Goal: Task Accomplishment & Management: Complete application form

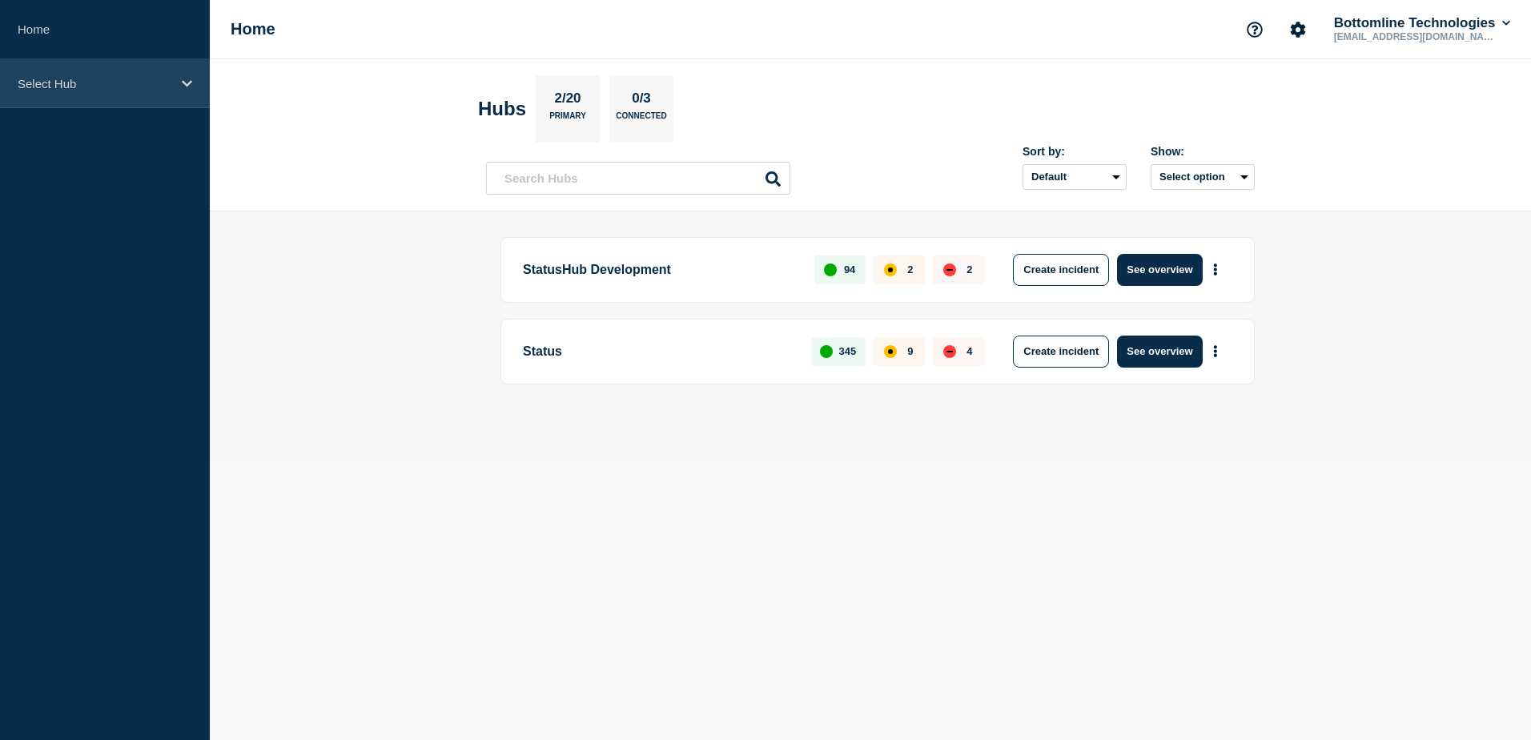
click at [161, 85] on p "Select Hub" at bounding box center [95, 84] width 154 height 14
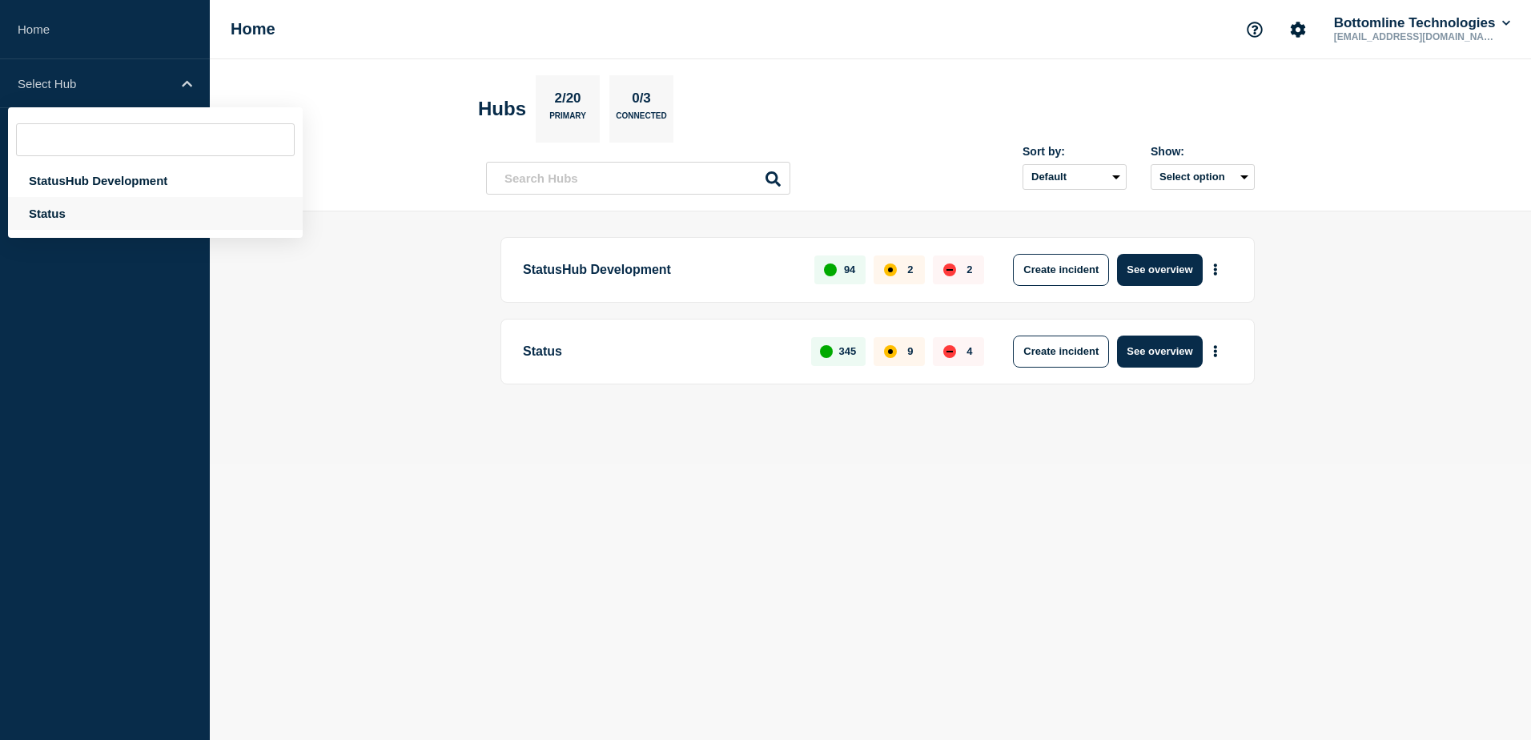
click at [135, 219] on div "Status" at bounding box center [155, 213] width 295 height 33
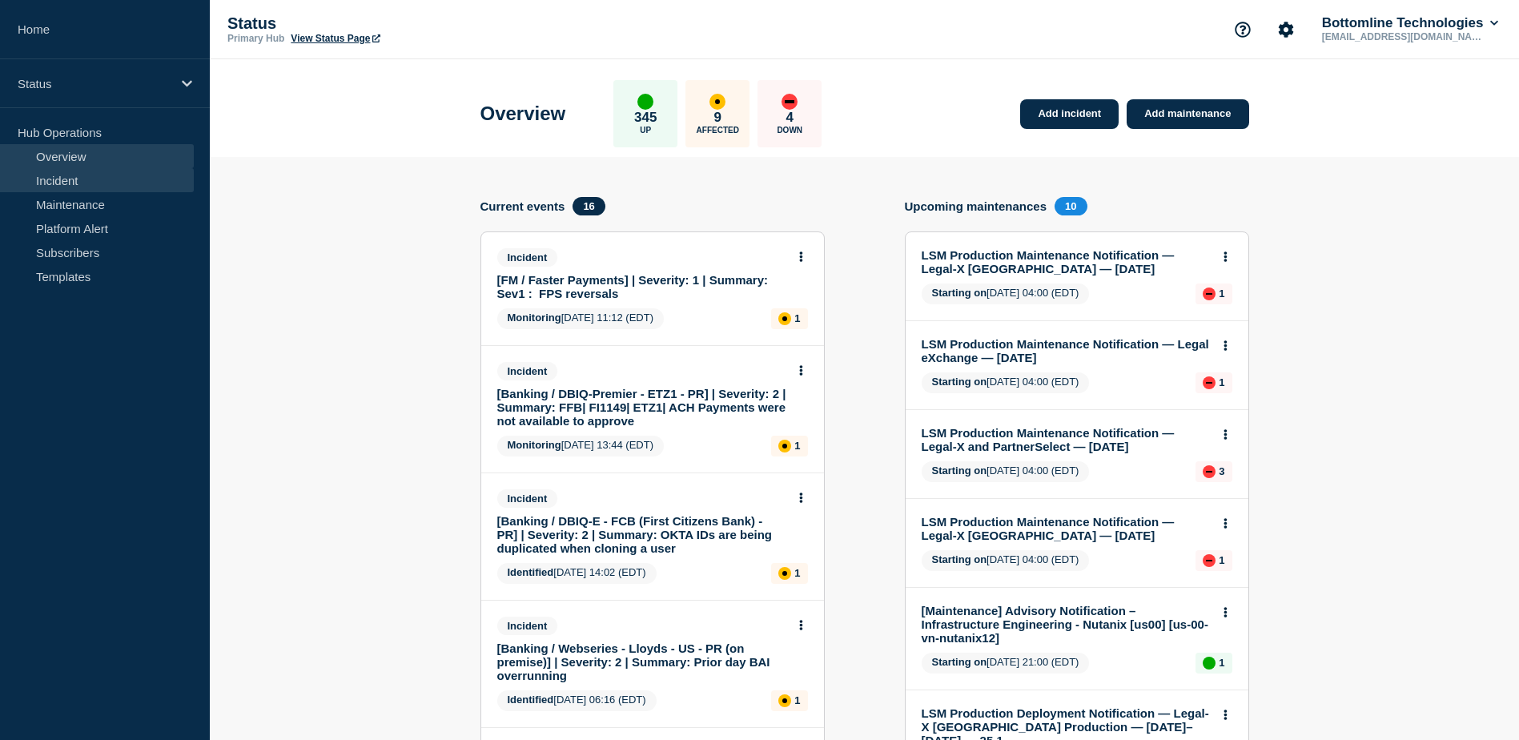
click at [98, 183] on link "Incident" at bounding box center [97, 180] width 194 height 24
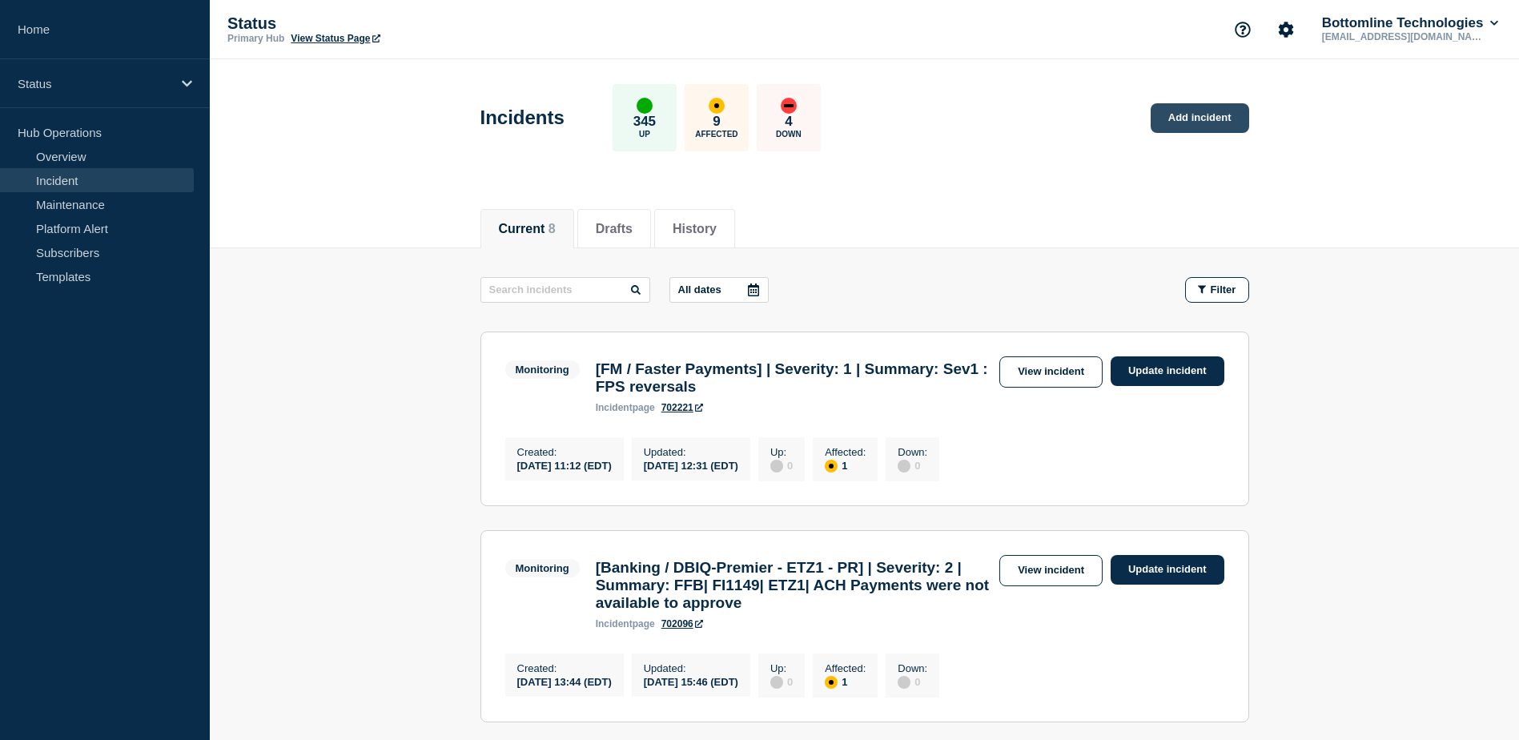
click at [1174, 120] on link "Add incident" at bounding box center [1200, 118] width 98 height 30
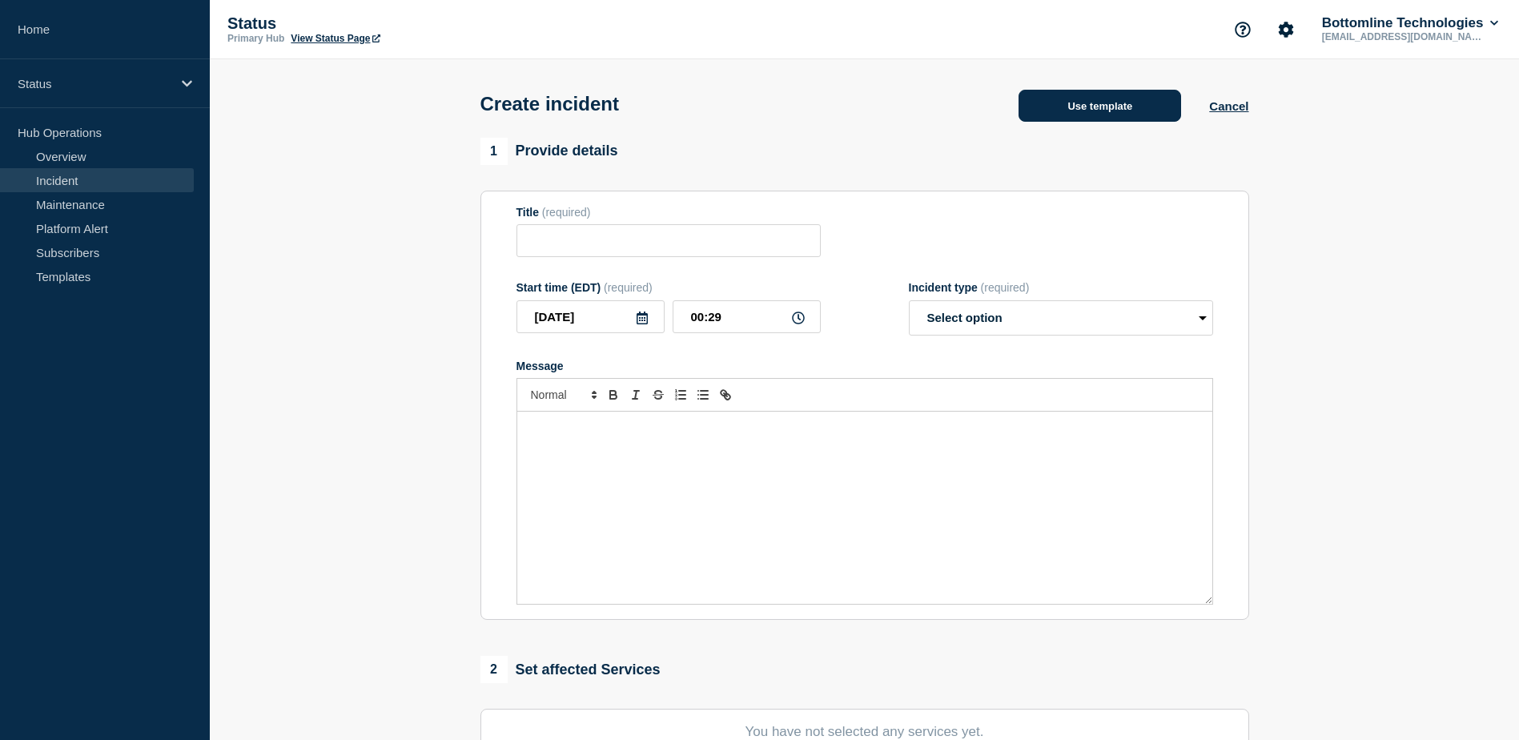
click at [1087, 112] on button "Use template" at bounding box center [1099, 106] width 163 height 32
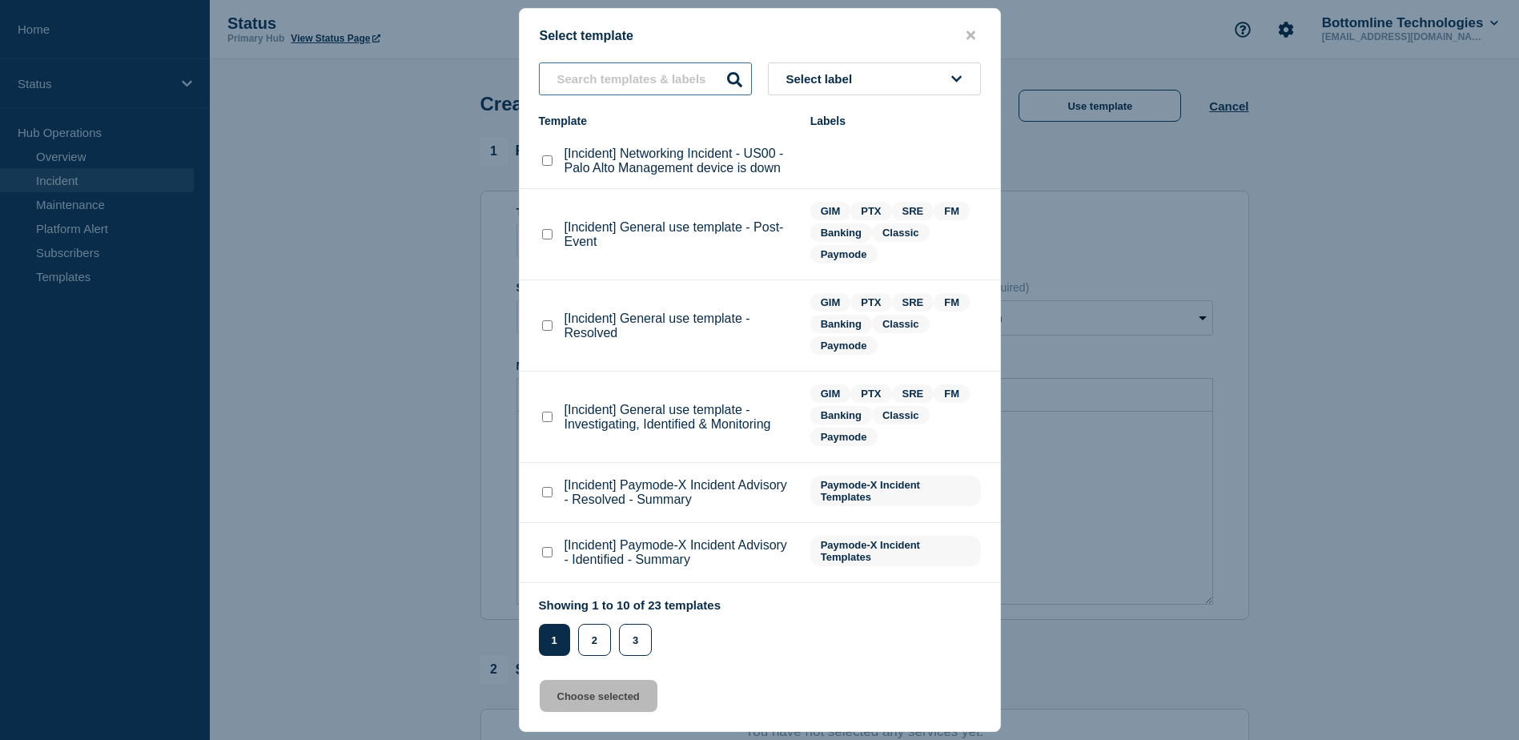
click at [667, 74] on input "text" at bounding box center [645, 78] width 213 height 33
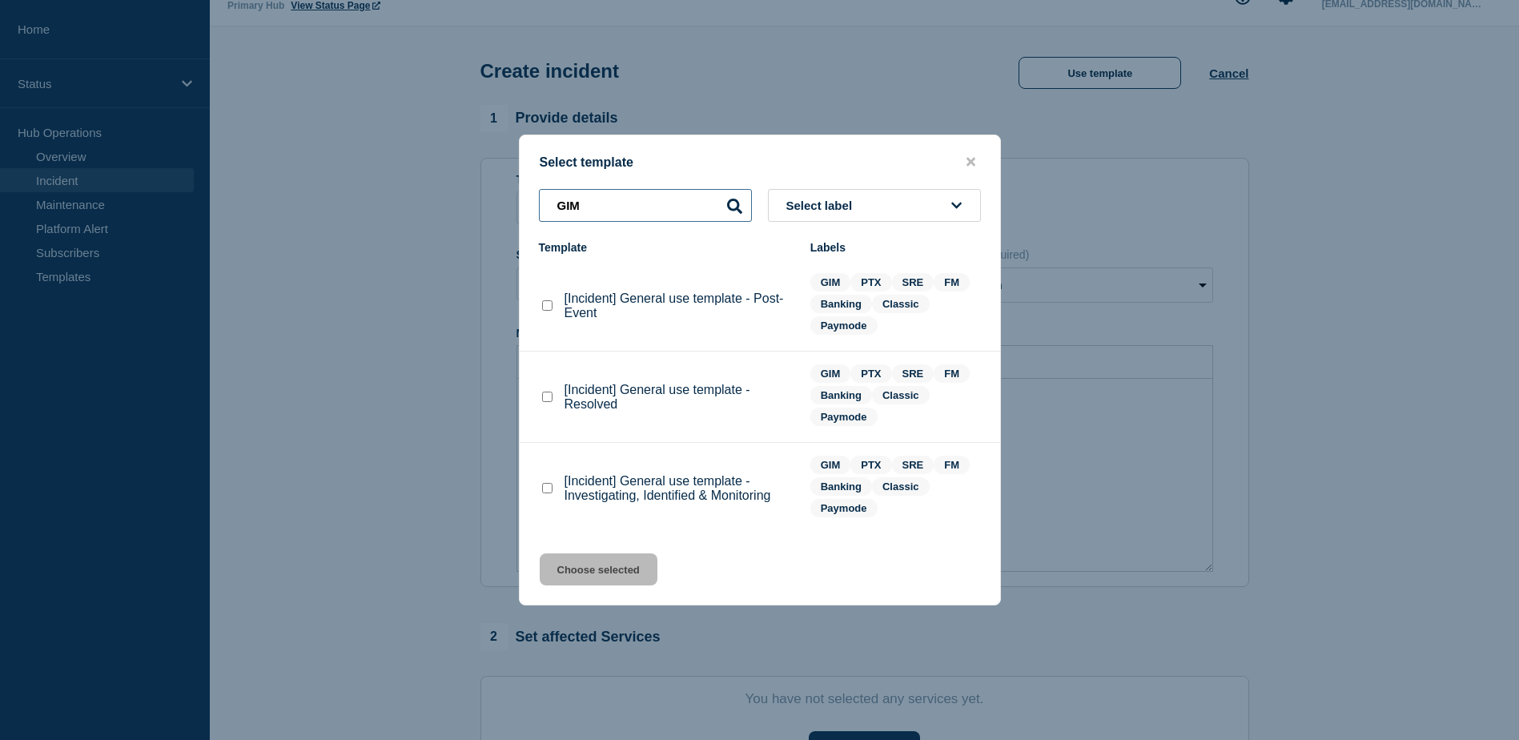
scroll to position [41, 0]
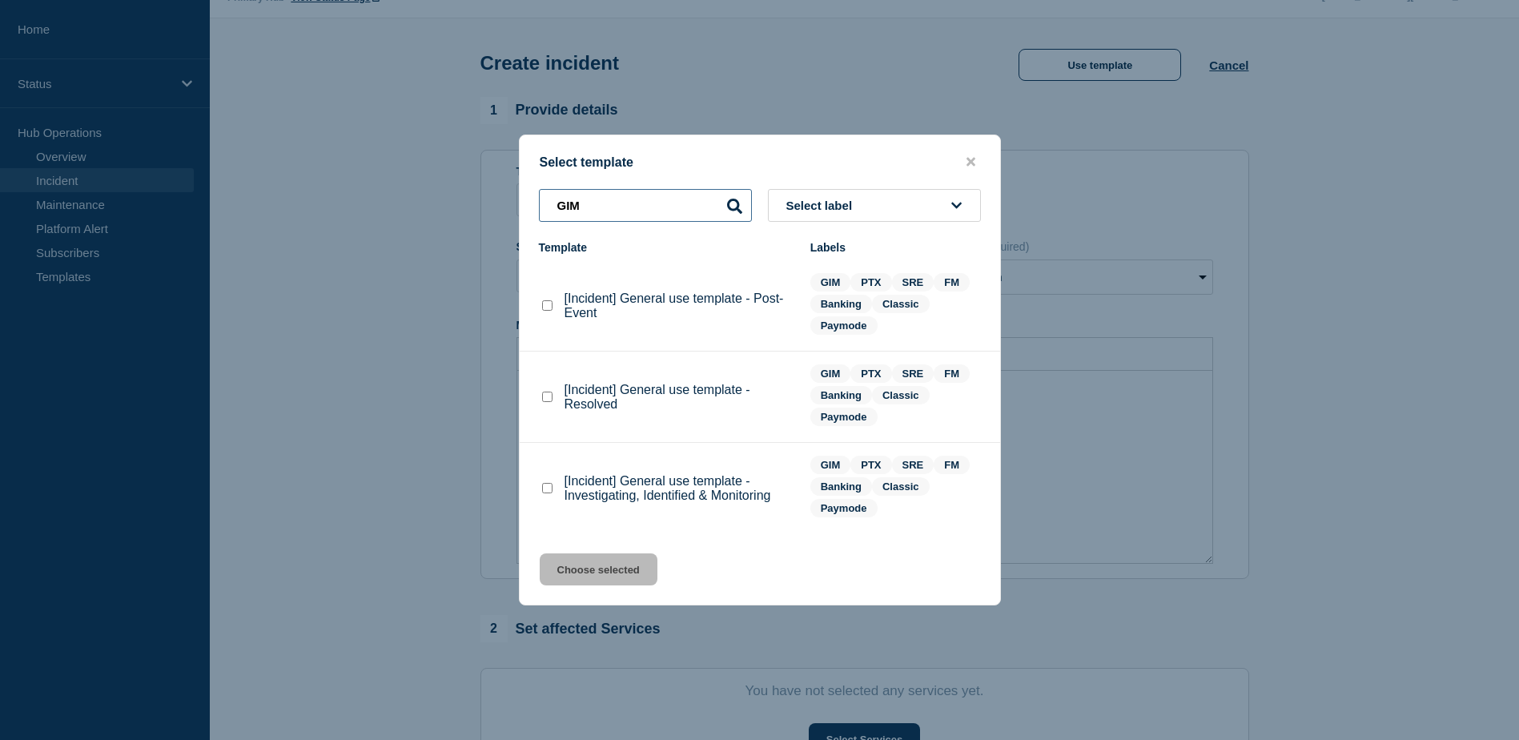
type input "GIM"
click at [547, 307] on checkbox"] "[Incident] General use template - Post-Event checkbox" at bounding box center [547, 305] width 10 height 10
checkbox checkbox"] "true"
click at [821, 198] on button "Select label" at bounding box center [874, 205] width 213 height 33
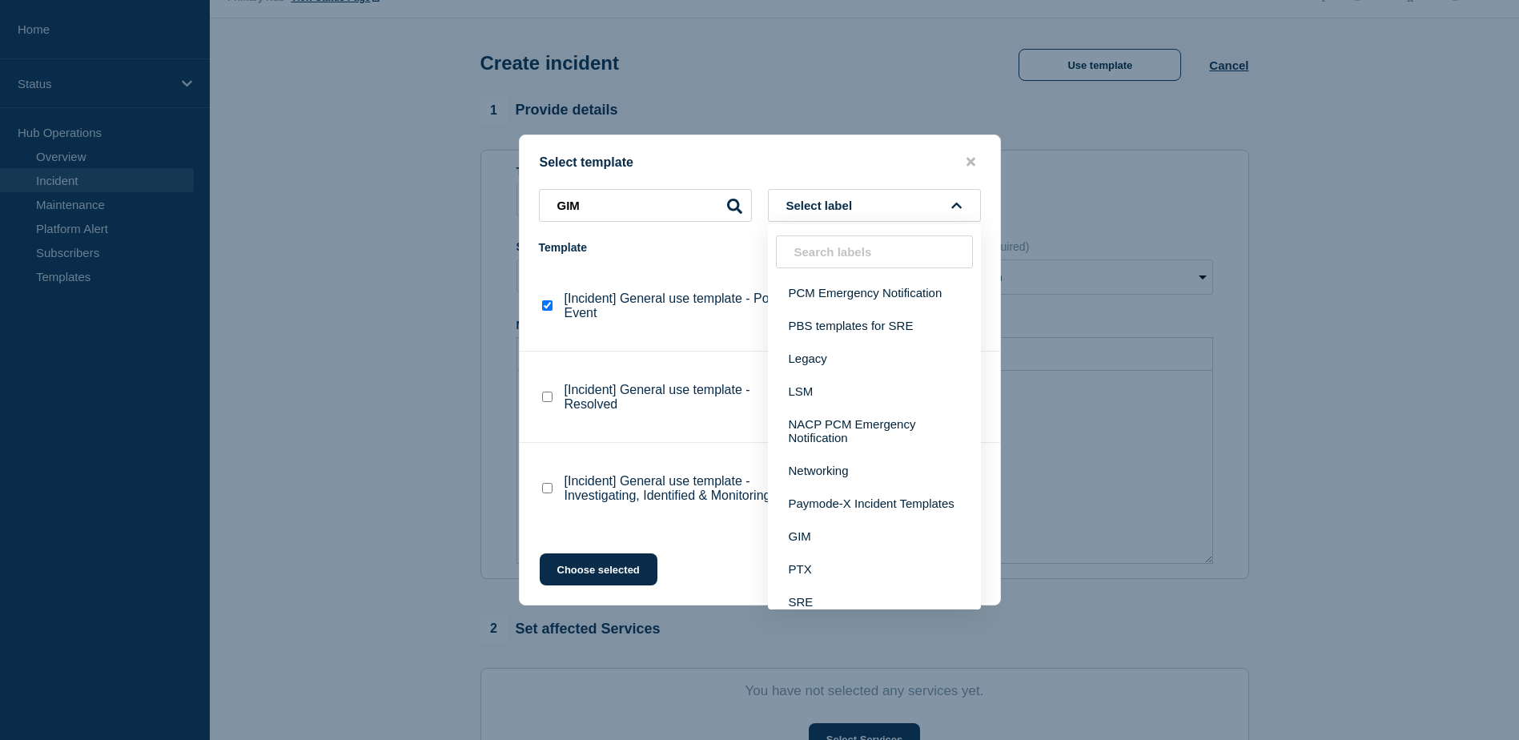
click at [830, 255] on input "text" at bounding box center [874, 251] width 197 height 33
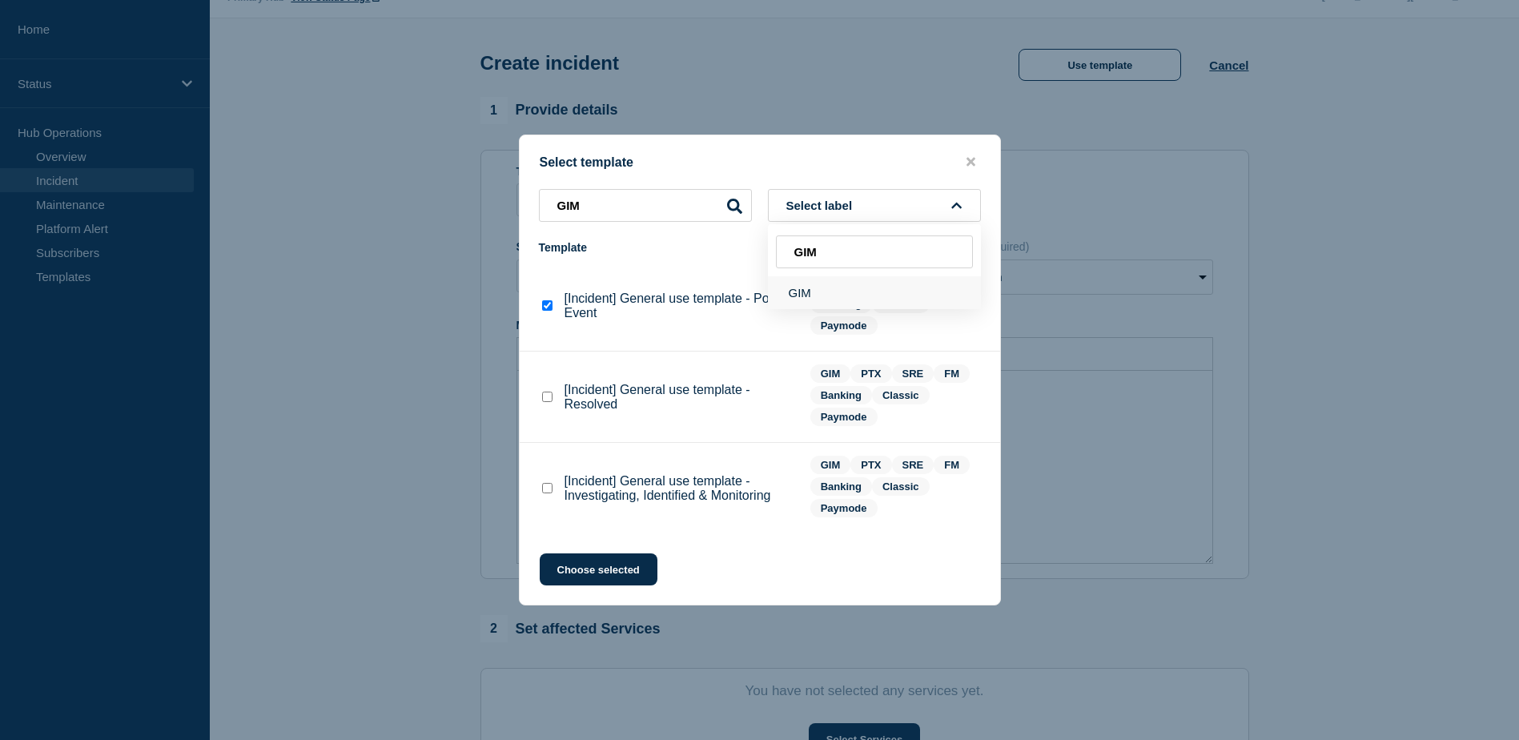
type input "GIM"
click at [795, 294] on button "GIM" at bounding box center [874, 292] width 213 height 33
click at [819, 207] on icon at bounding box center [815, 206] width 7 height 10
click at [600, 576] on button "Choose selected" at bounding box center [599, 569] width 118 height 32
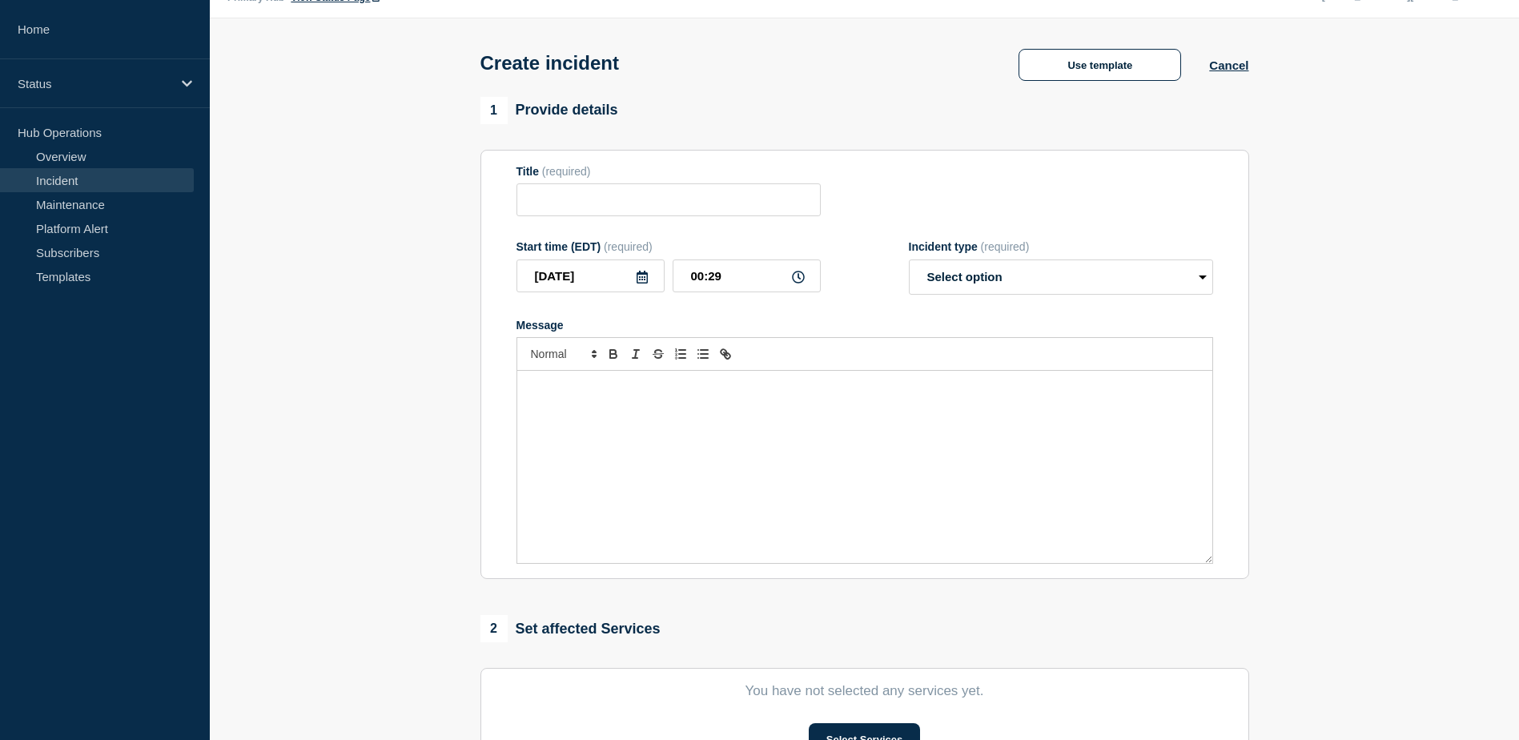
type input "[Incident] General use template - Post-Event"
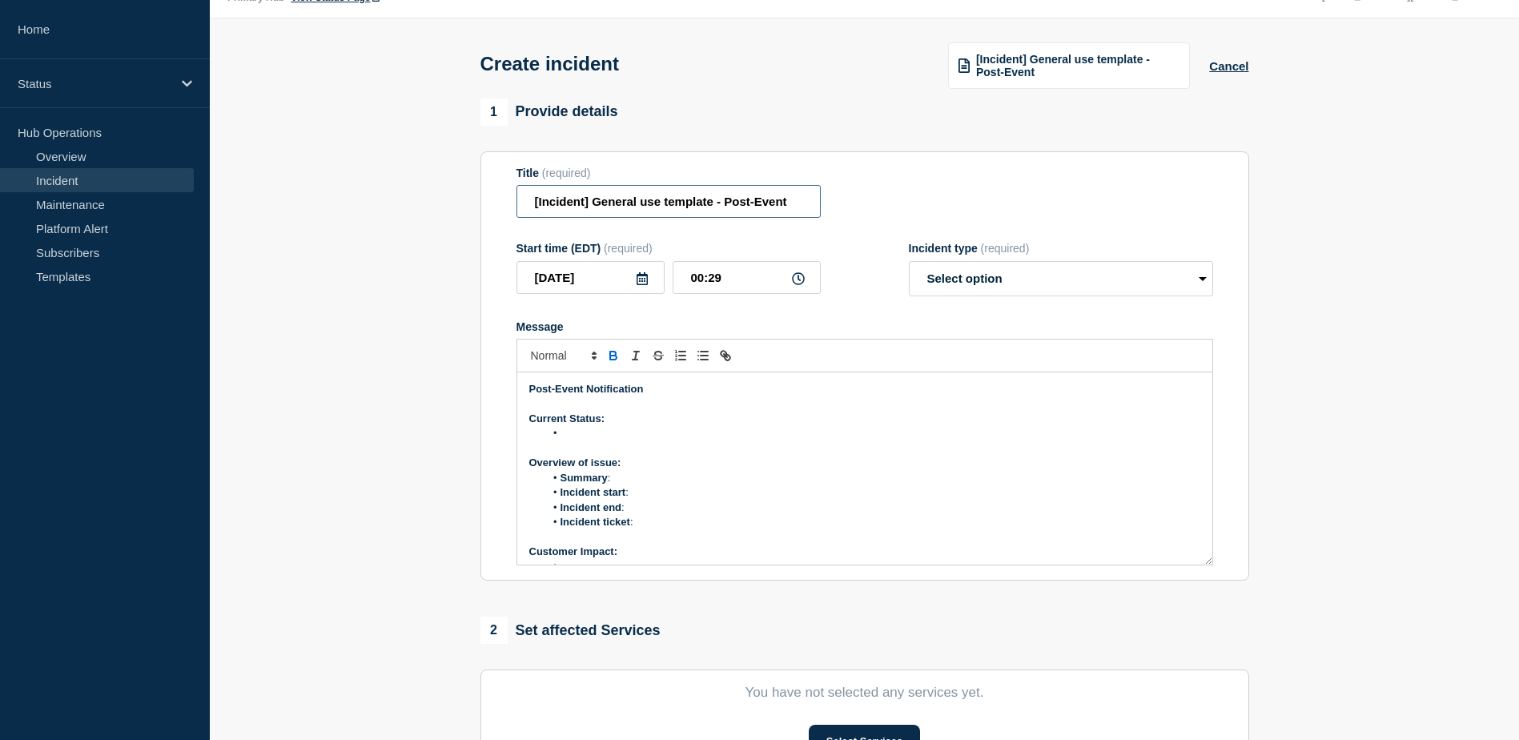
click at [714, 207] on input "[Incident] General use template - Post-Event" at bounding box center [668, 201] width 304 height 33
click at [1034, 287] on select "Select option Investigating Identified Monitoring" at bounding box center [1061, 278] width 304 height 35
click at [990, 439] on li "Message" at bounding box center [872, 433] width 656 height 14
click at [1238, 70] on button "Cancel" at bounding box center [1228, 66] width 39 height 14
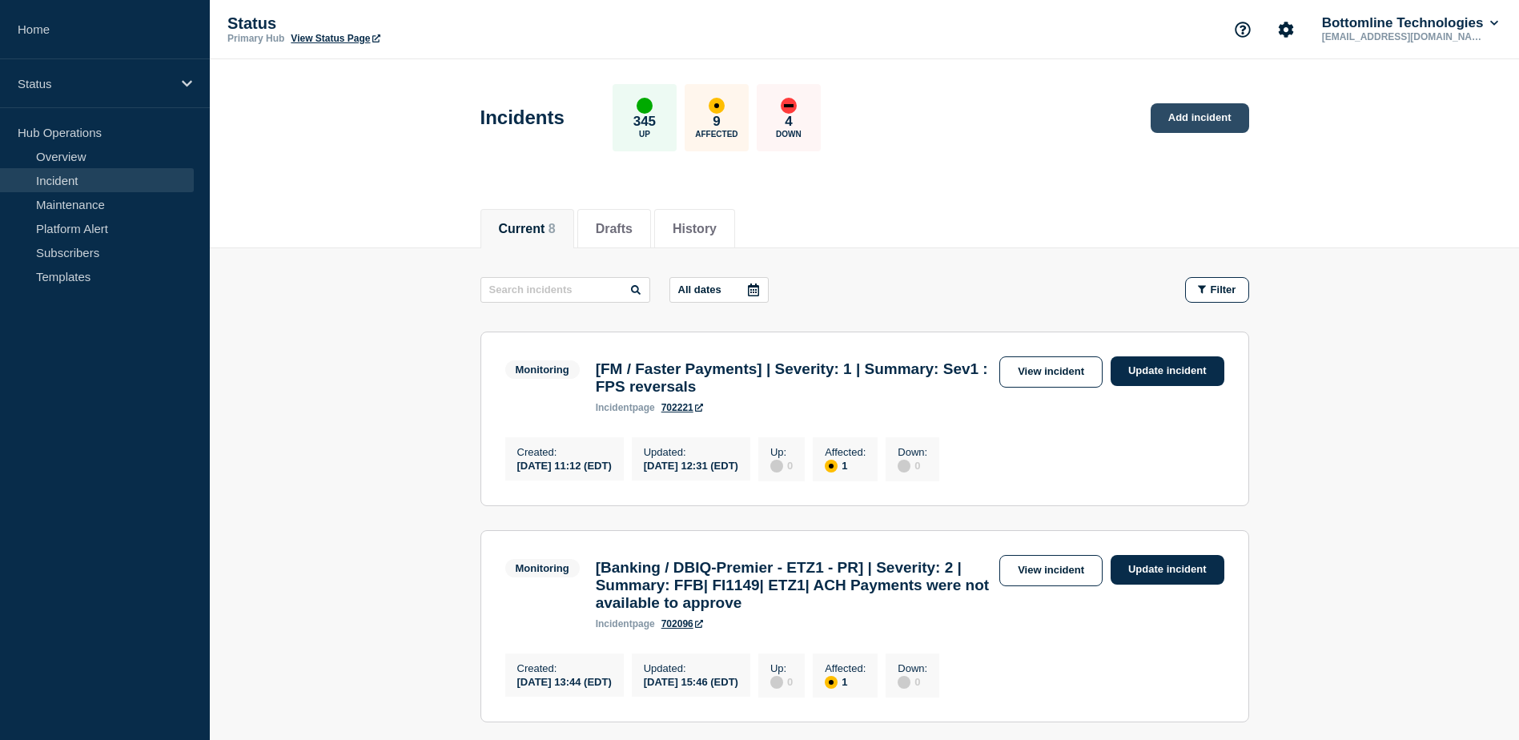
click at [1197, 114] on link "Add incident" at bounding box center [1200, 118] width 98 height 30
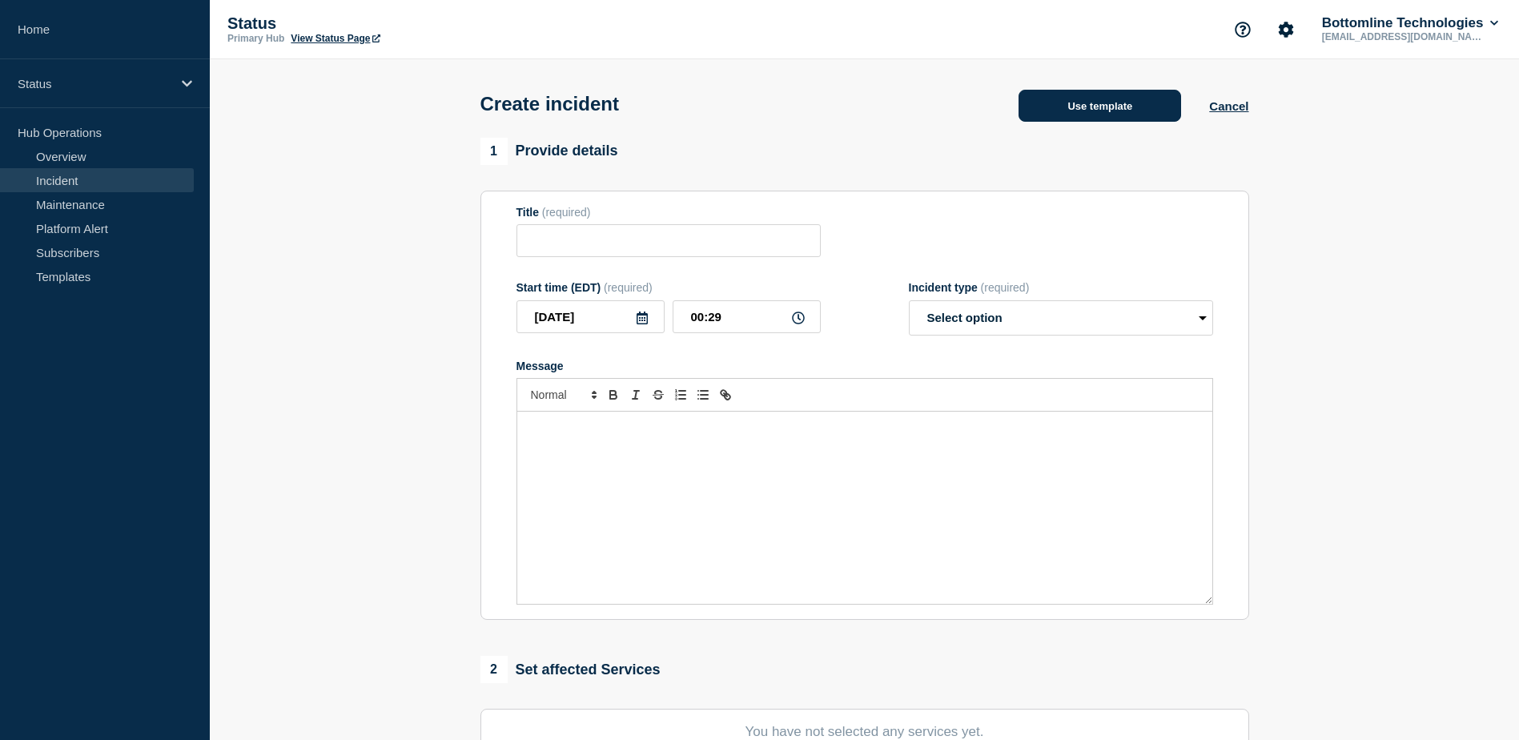
click at [1065, 118] on button "Use template" at bounding box center [1099, 106] width 163 height 32
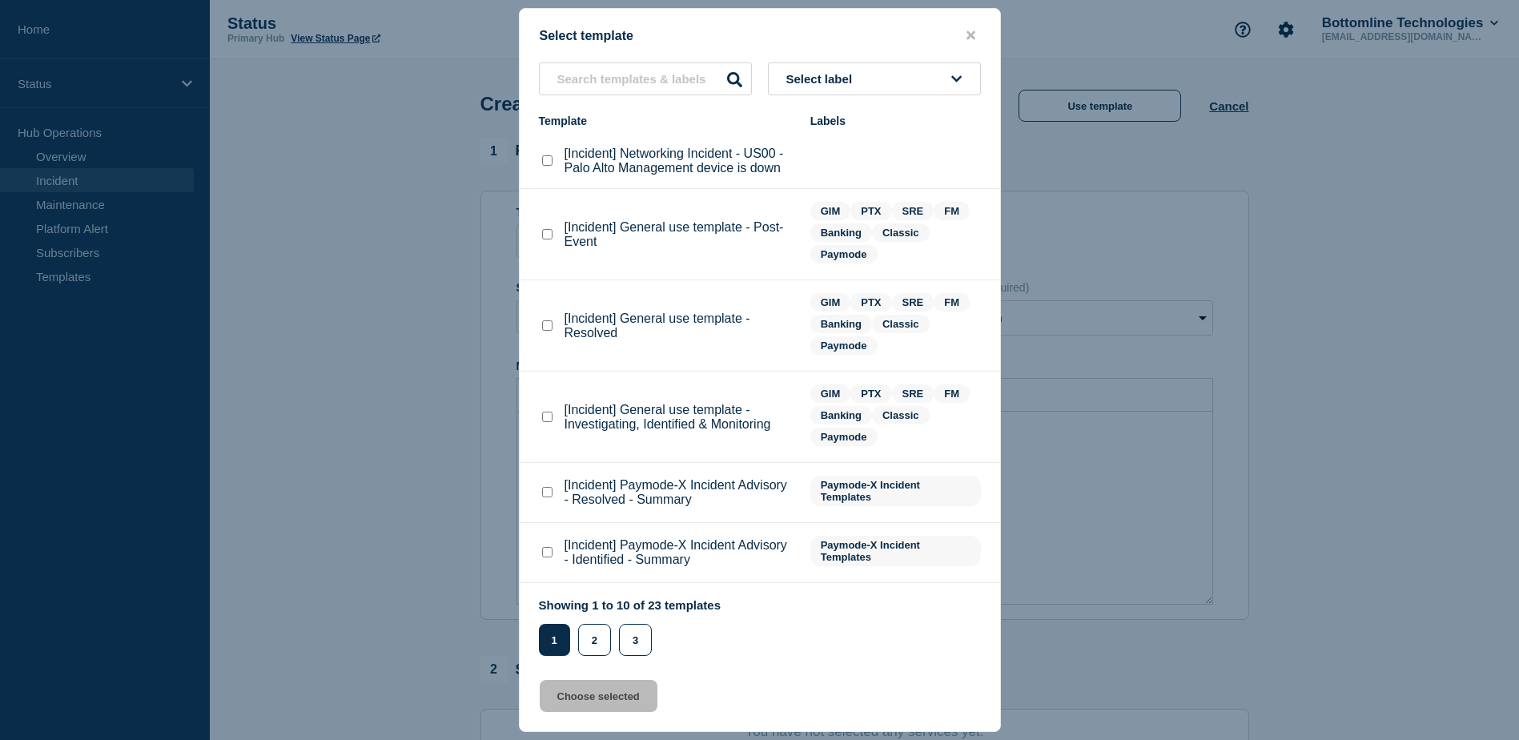
click at [820, 74] on span "Select label" at bounding box center [822, 79] width 73 height 14
type input "GIM"
click at [801, 180] on button "GIM" at bounding box center [874, 166] width 213 height 33
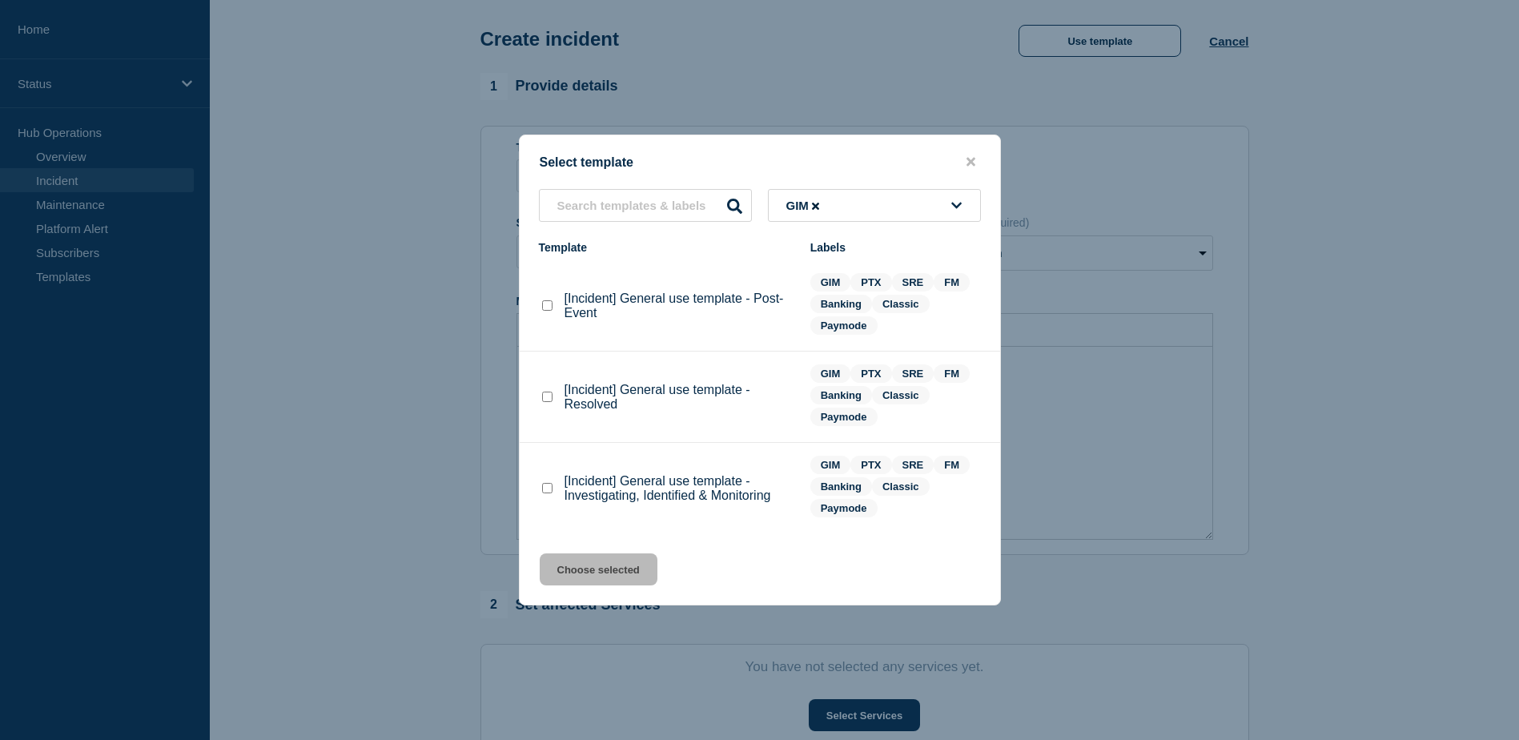
scroll to position [66, 0]
click at [547, 307] on checkbox"] "[Incident] General use template - Post-Event checkbox" at bounding box center [547, 305] width 10 height 10
checkbox checkbox"] "true"
click at [592, 564] on button "Choose selected" at bounding box center [599, 569] width 118 height 32
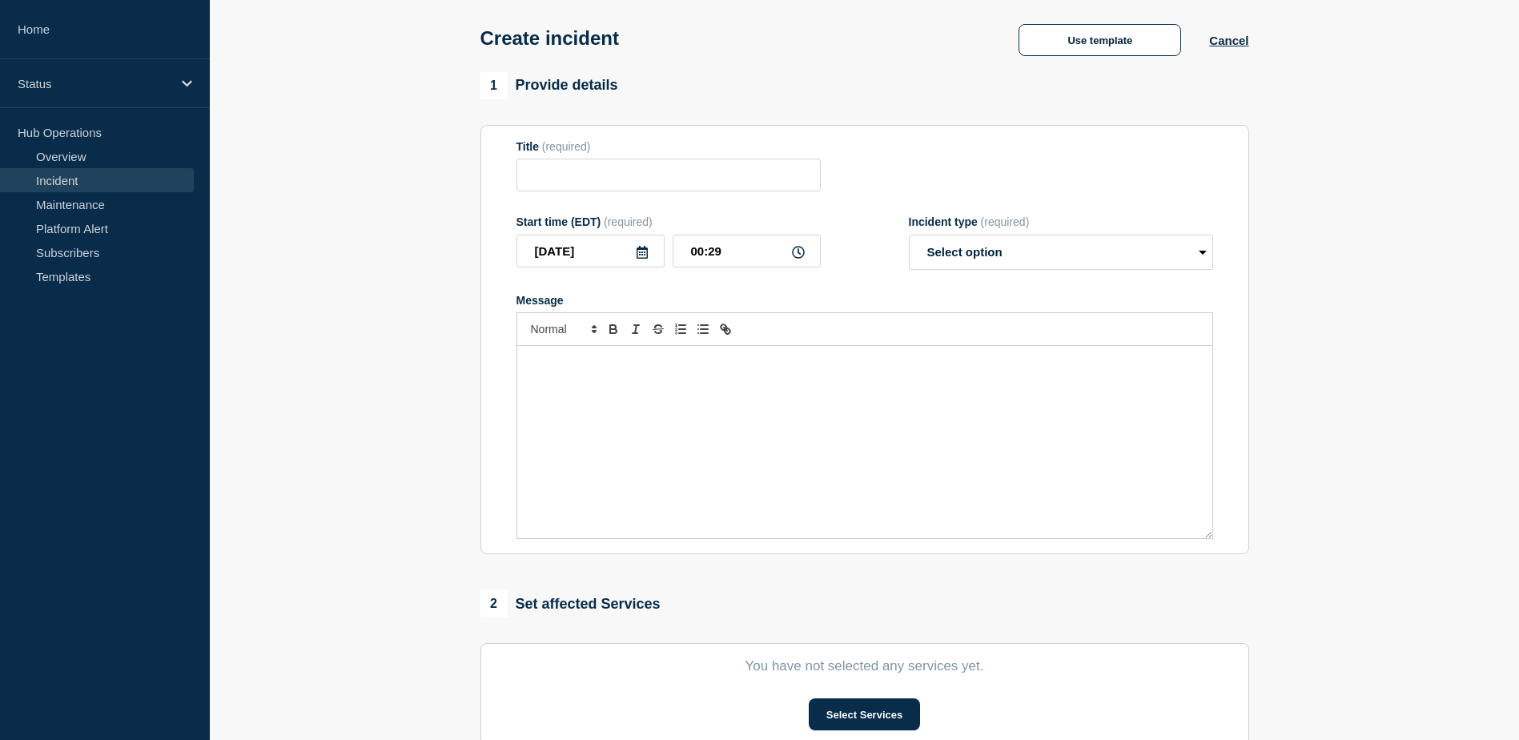
type input "[Incident] General use template - Post-Event"
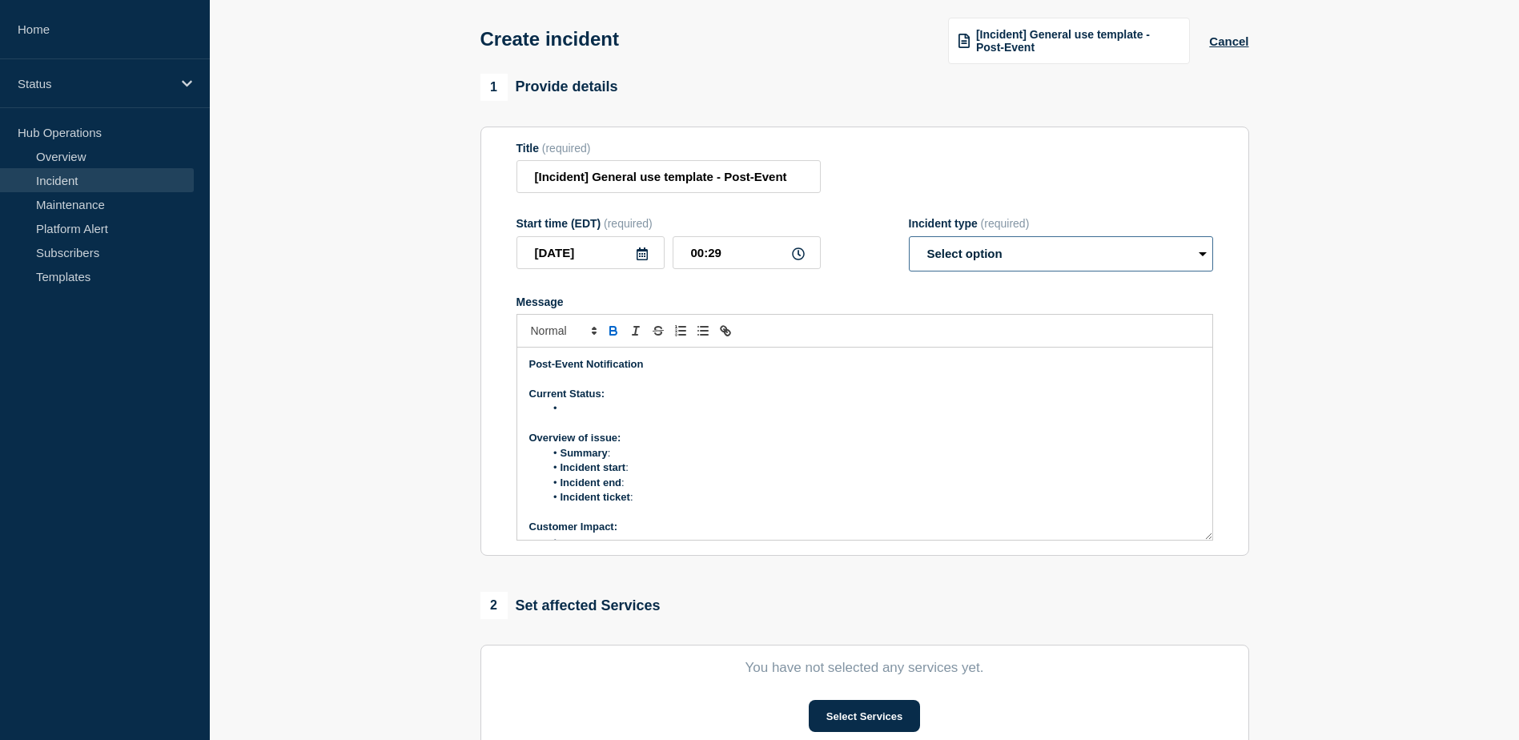
click at [925, 251] on select "Select option Investigating Identified Monitoring" at bounding box center [1061, 253] width 304 height 35
click at [938, 423] on p "Message" at bounding box center [864, 423] width 671 height 14
click at [1231, 48] on button "Cancel" at bounding box center [1228, 41] width 39 height 14
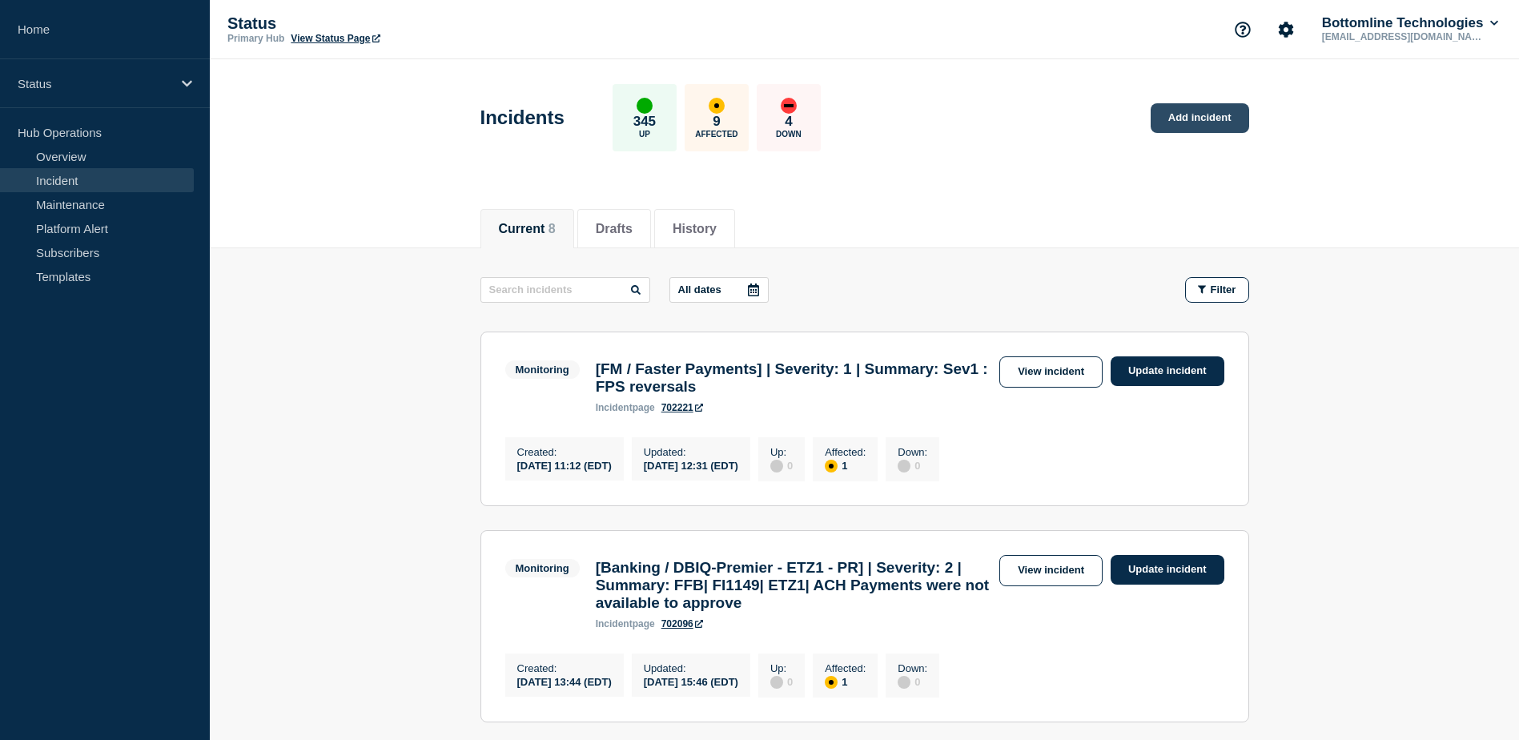
click at [1159, 122] on link "Add incident" at bounding box center [1200, 118] width 98 height 30
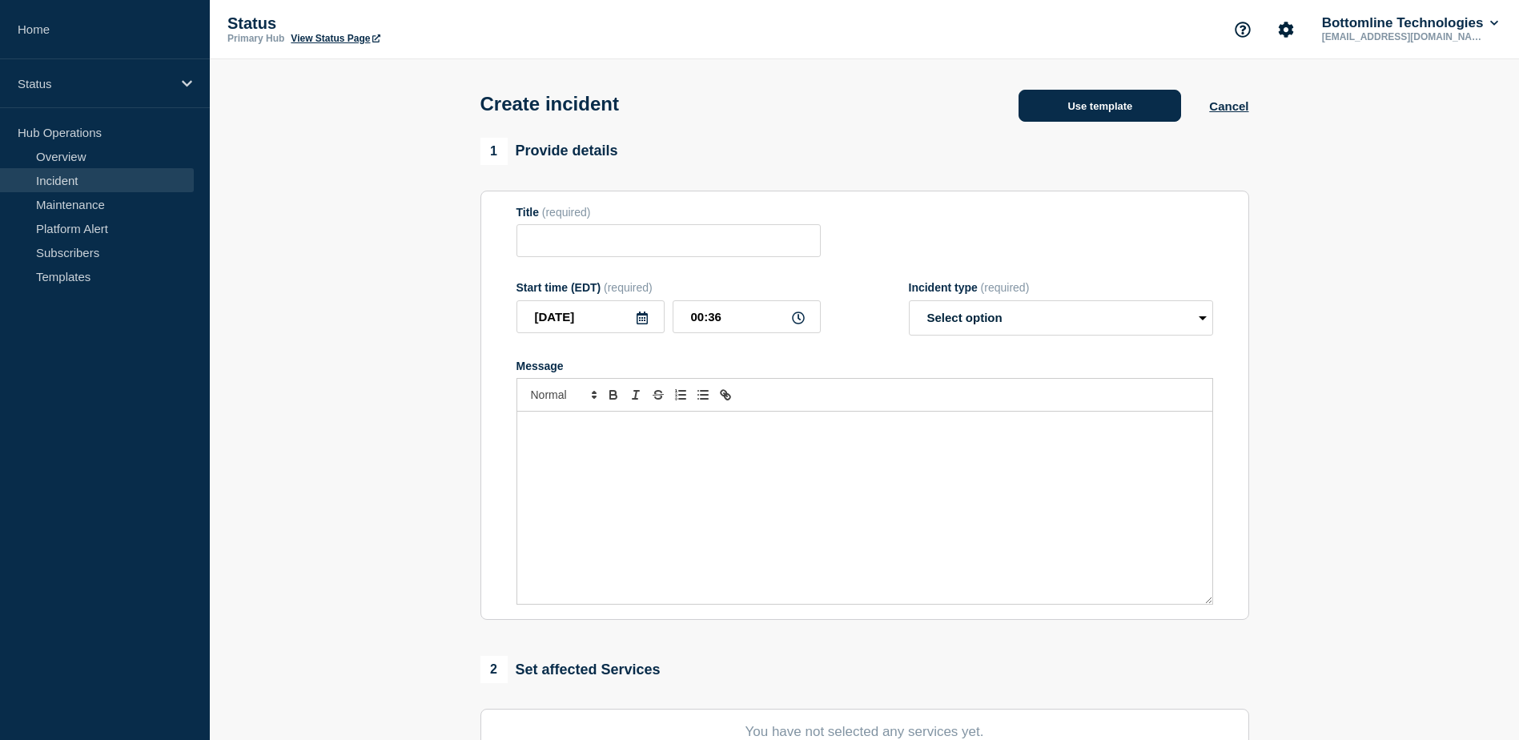
click at [1048, 110] on button "Use template" at bounding box center [1099, 106] width 163 height 32
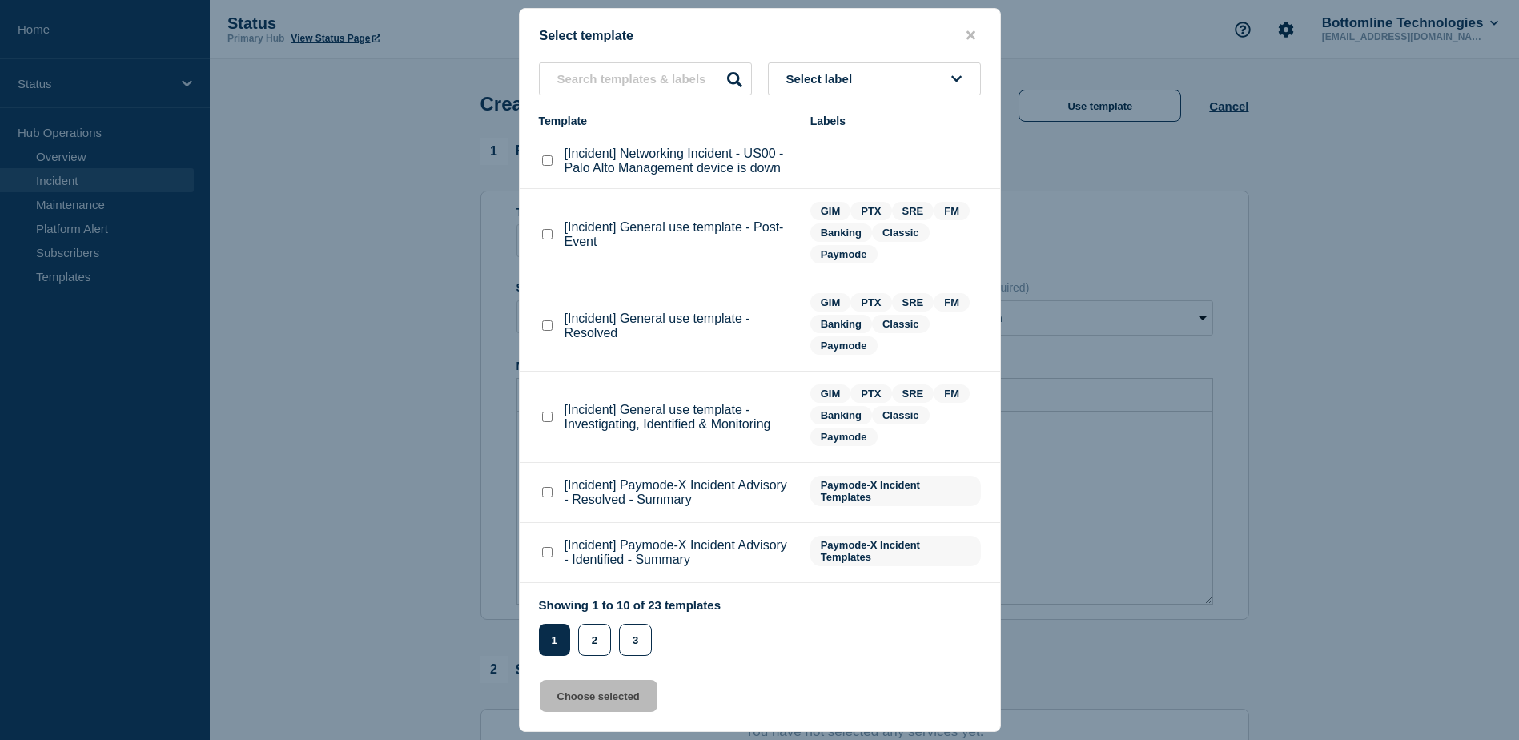
click at [859, 83] on span "Select label" at bounding box center [822, 79] width 73 height 14
type input "GIM"
click at [812, 166] on button "GIM" at bounding box center [874, 166] width 213 height 33
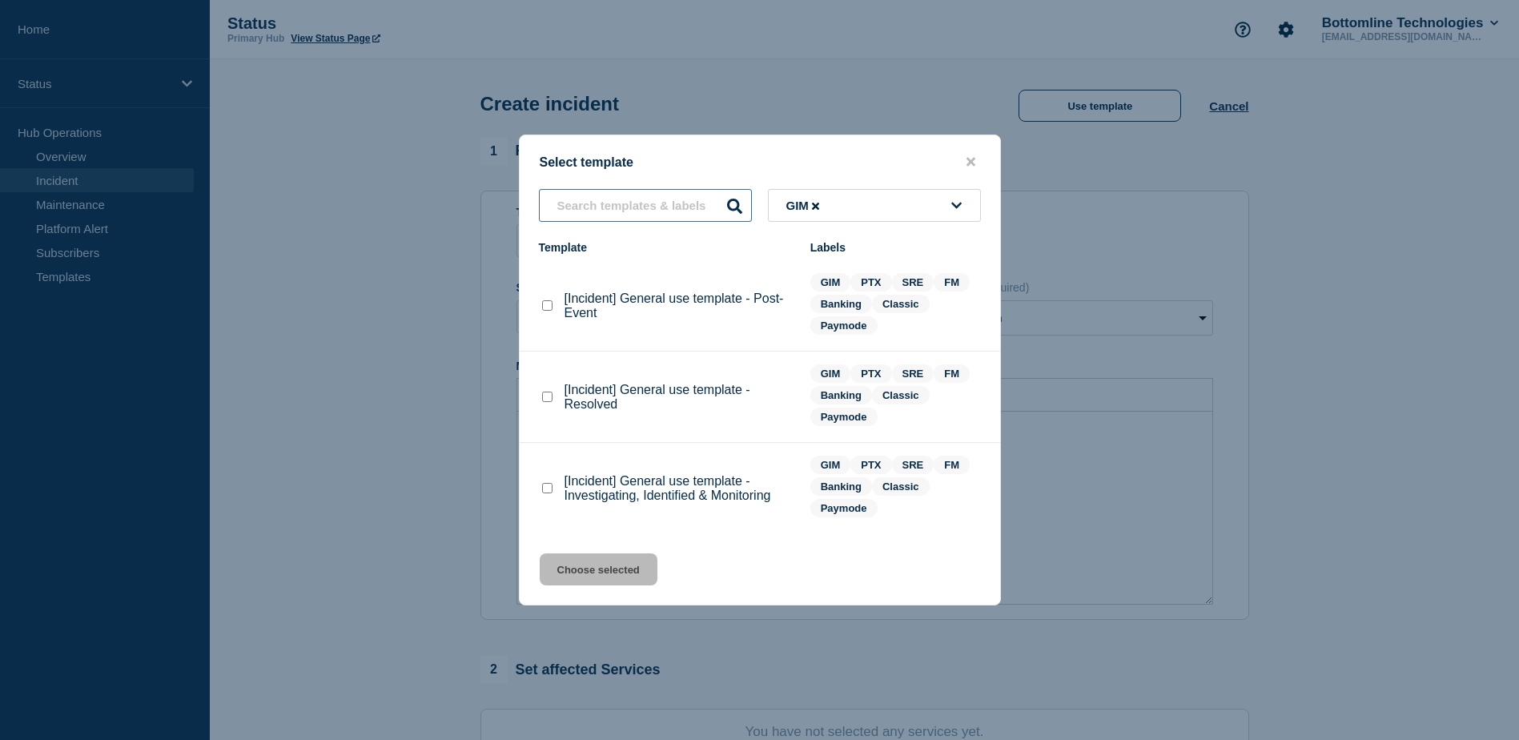
click at [653, 207] on input "text" at bounding box center [645, 205] width 213 height 33
type input "GIM"
click at [546, 394] on checkbox"] "[Incident] General use template - Resolved checkbox" at bounding box center [547, 397] width 10 height 10
checkbox checkbox"] "true"
click at [615, 560] on button "Choose selected" at bounding box center [599, 569] width 118 height 32
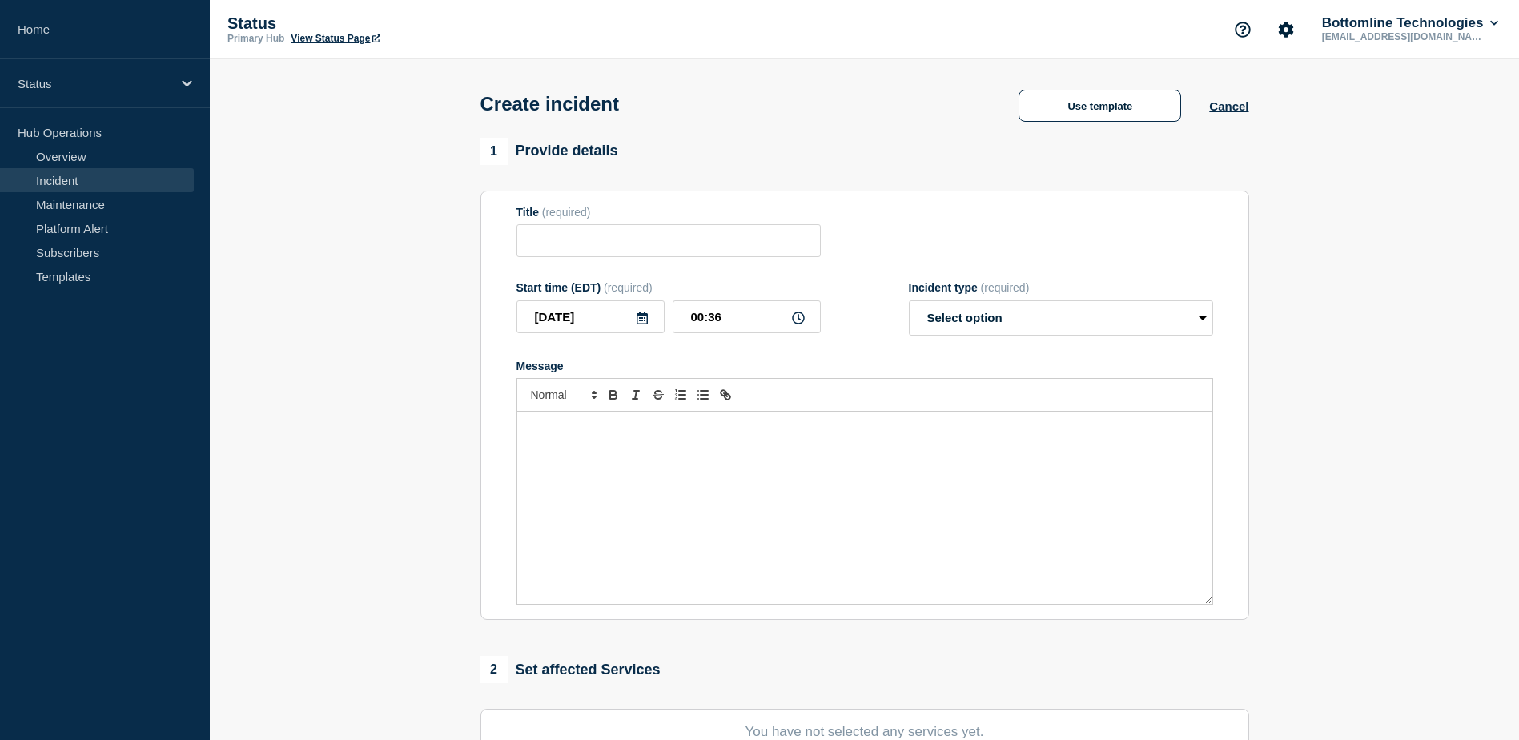
type input "[Incident] General use template - Resolved"
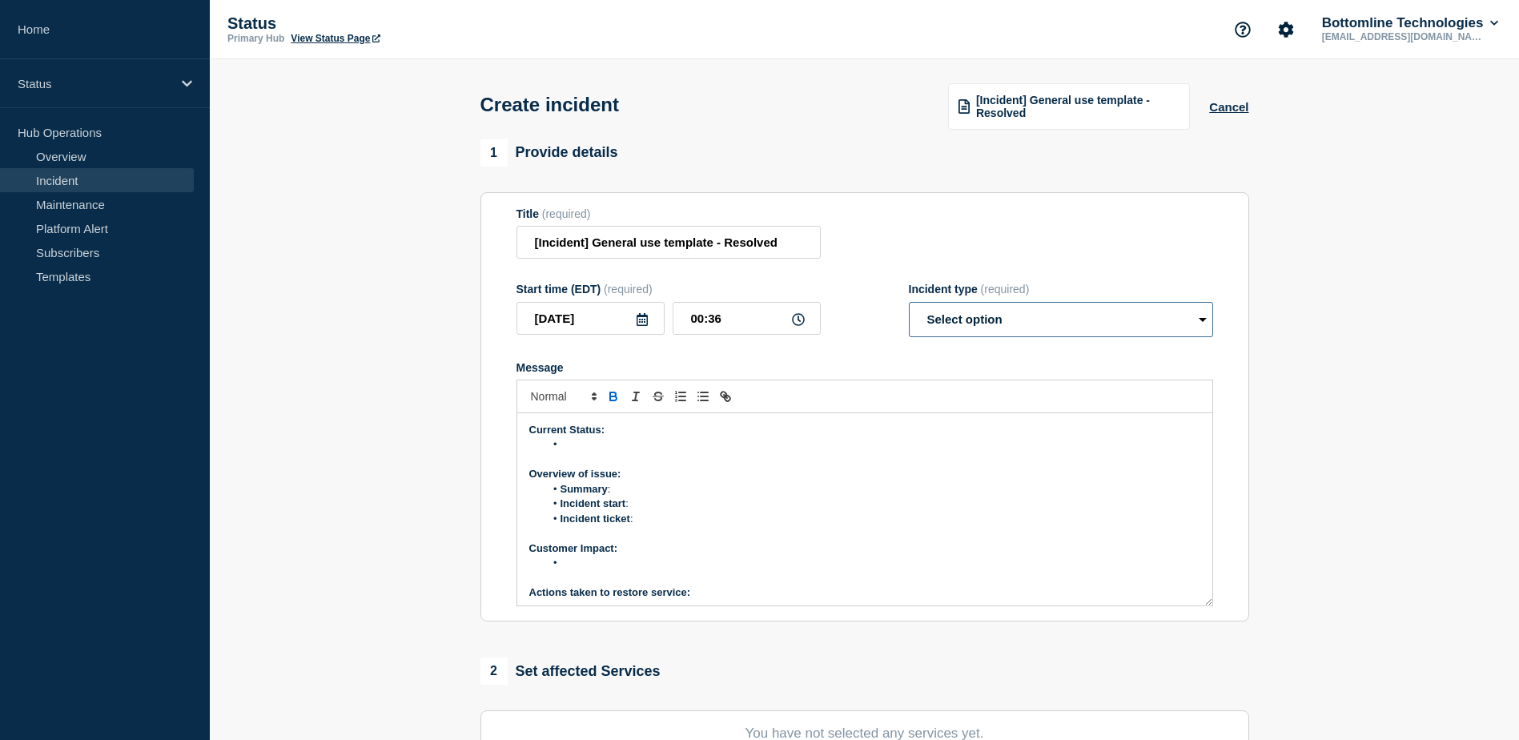
click at [987, 306] on select "Select option Investigating Identified Monitoring" at bounding box center [1061, 319] width 304 height 35
click at [906, 472] on p "Overview of issue:" at bounding box center [864, 474] width 671 height 14
click at [782, 246] on input "[Incident] General use template - Resolved" at bounding box center [668, 242] width 304 height 33
click at [1215, 103] on button "Cancel" at bounding box center [1228, 107] width 39 height 14
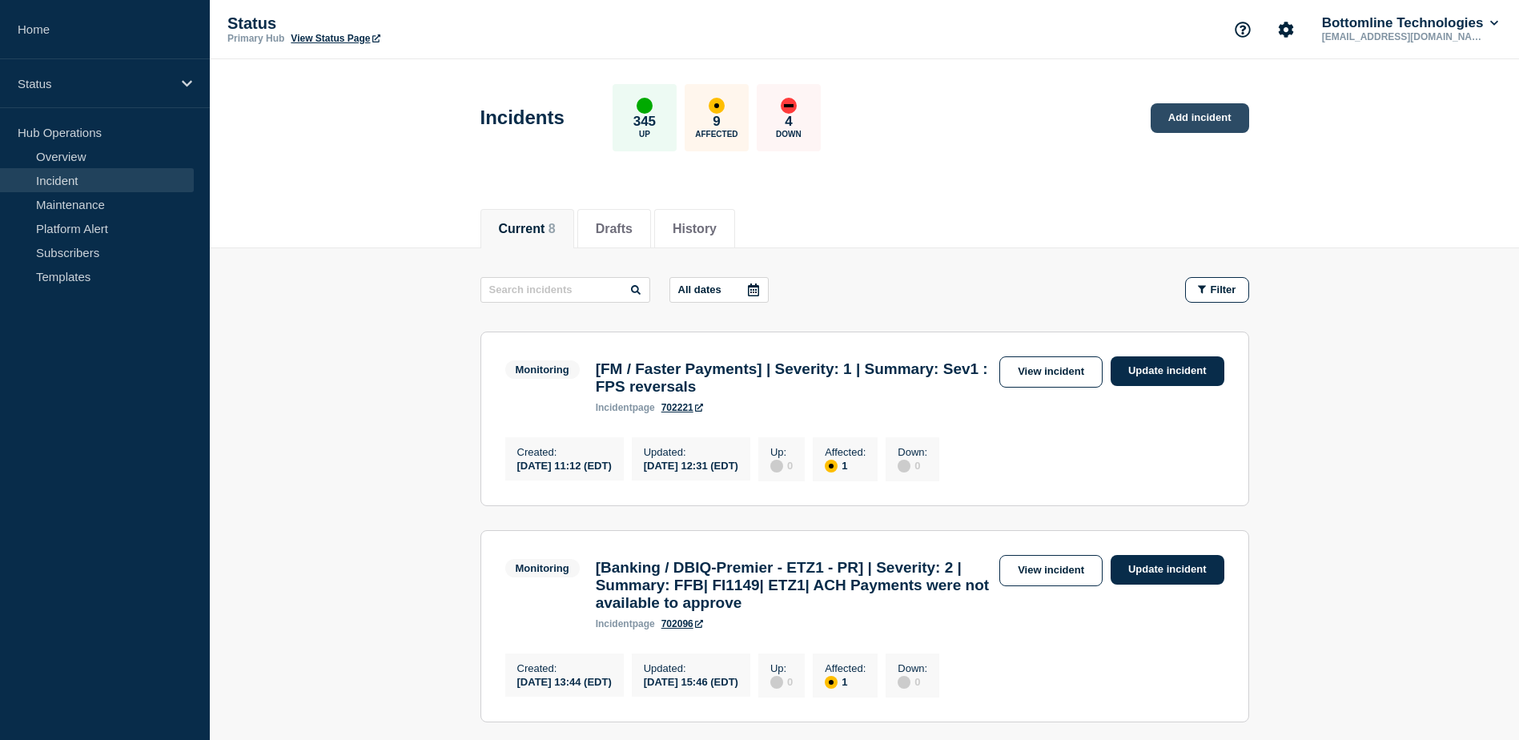
click at [1179, 115] on link "Add incident" at bounding box center [1200, 118] width 98 height 30
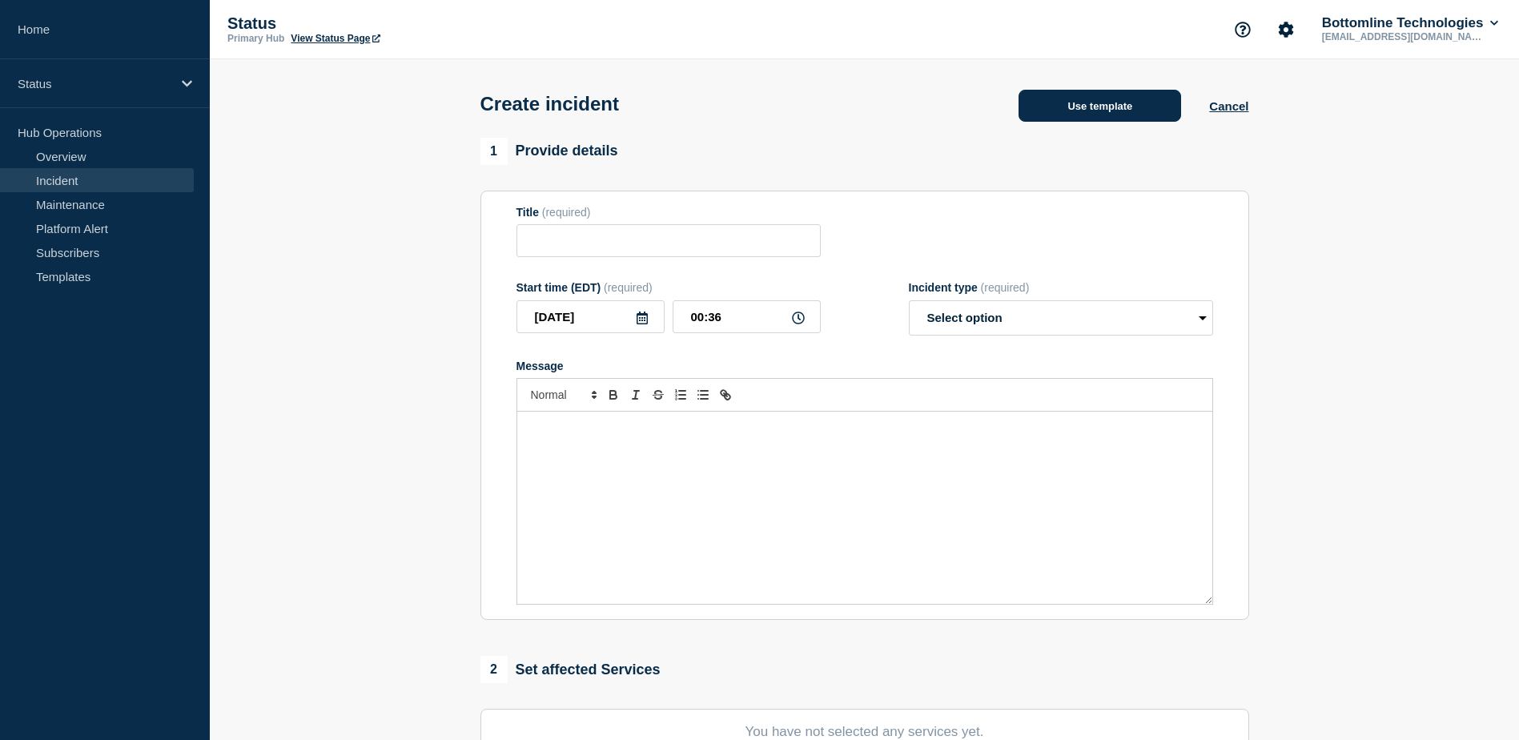
click at [1122, 116] on button "Use template" at bounding box center [1099, 106] width 163 height 32
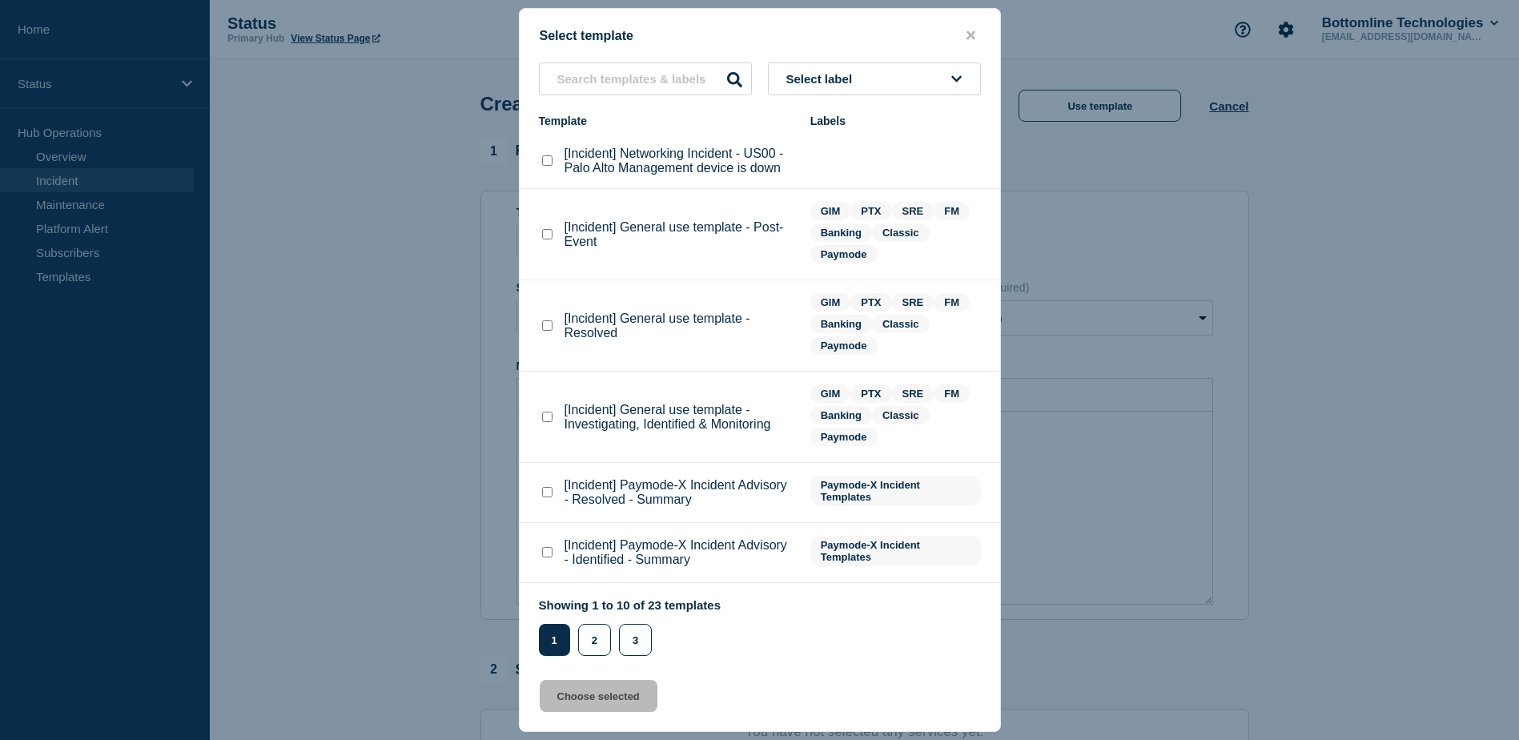
click at [865, 83] on button "Select label" at bounding box center [874, 78] width 213 height 33
type input "GIM"
click at [544, 329] on checkbox"] "[Incident] General use template - Resolved checkbox" at bounding box center [547, 325] width 10 height 10
checkbox checkbox"] "true"
click at [631, 699] on button "Choose selected" at bounding box center [599, 696] width 118 height 32
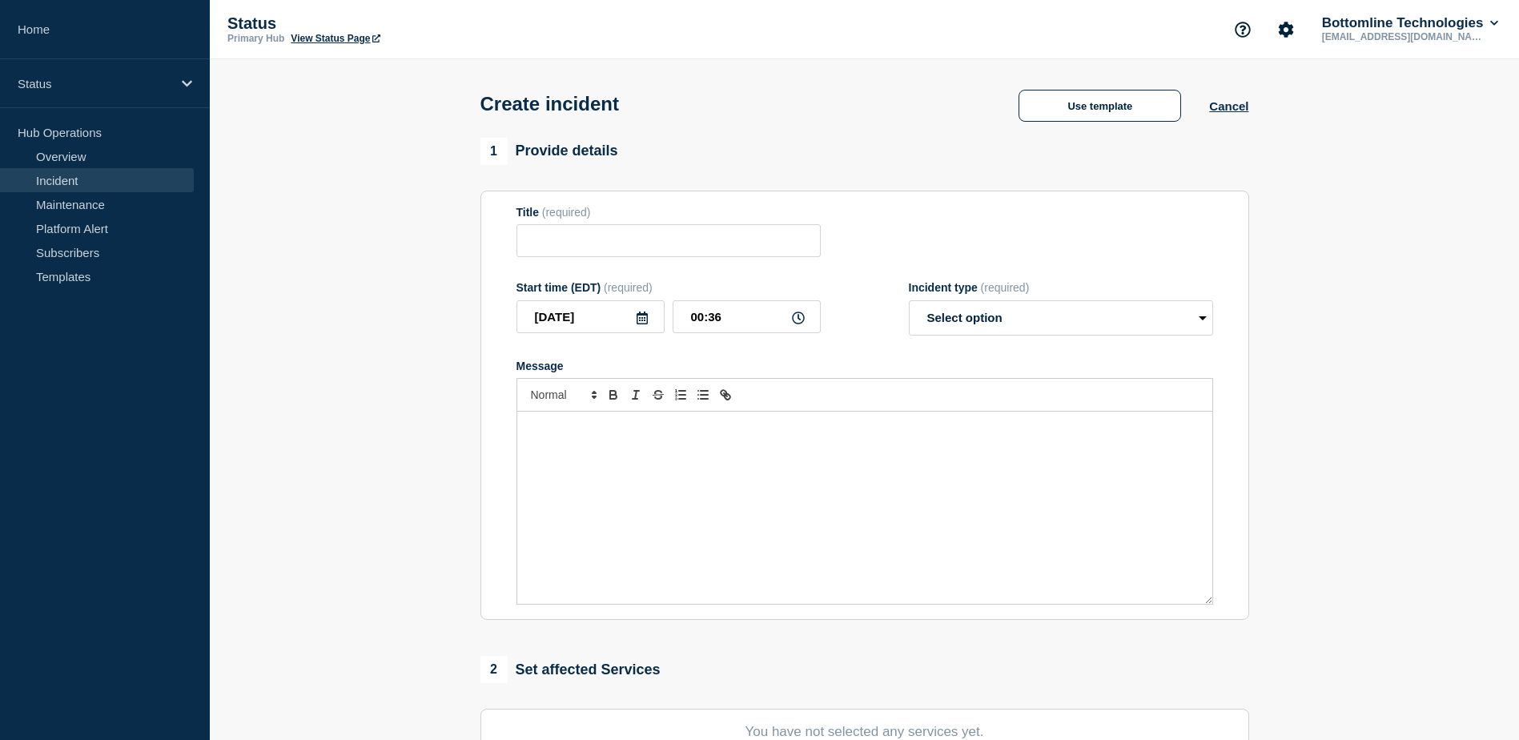
type input "[Incident] General use template - Resolved"
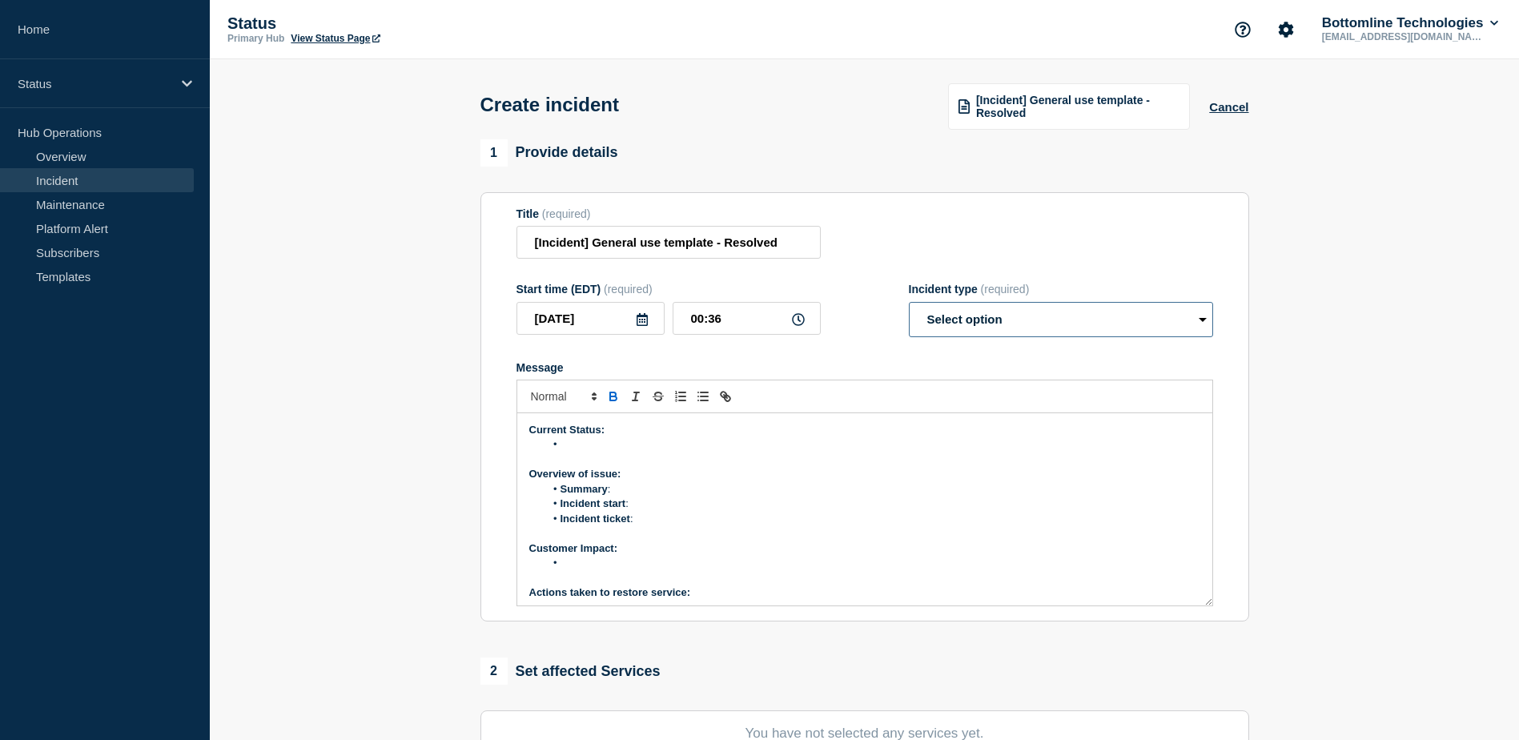
click at [966, 326] on select "Select option Investigating Identified Monitoring" at bounding box center [1061, 319] width 304 height 35
click at [967, 481] on p "Overview of issue:" at bounding box center [864, 474] width 671 height 14
click at [1222, 109] on button "Cancel" at bounding box center [1228, 107] width 39 height 14
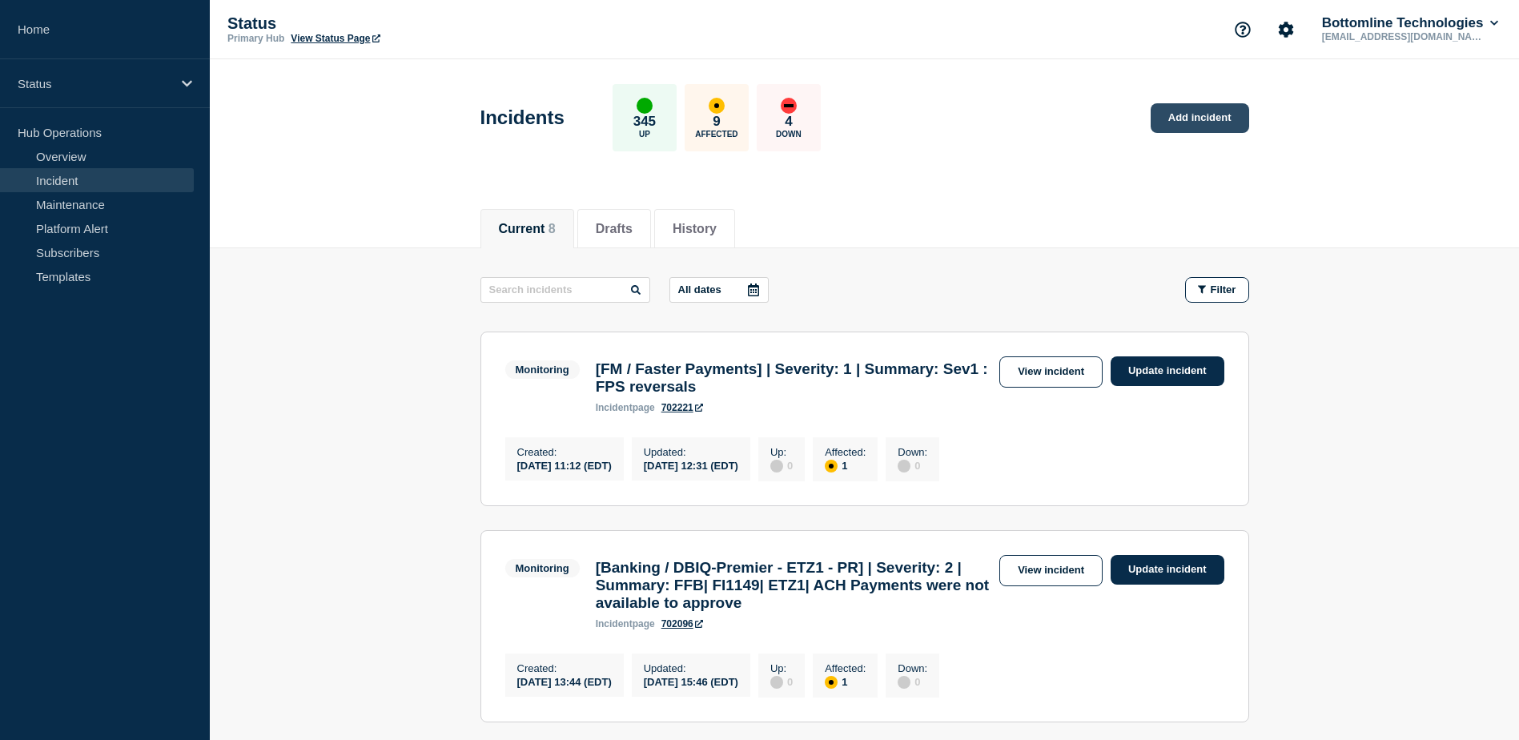
click at [1199, 121] on link "Add incident" at bounding box center [1200, 118] width 98 height 30
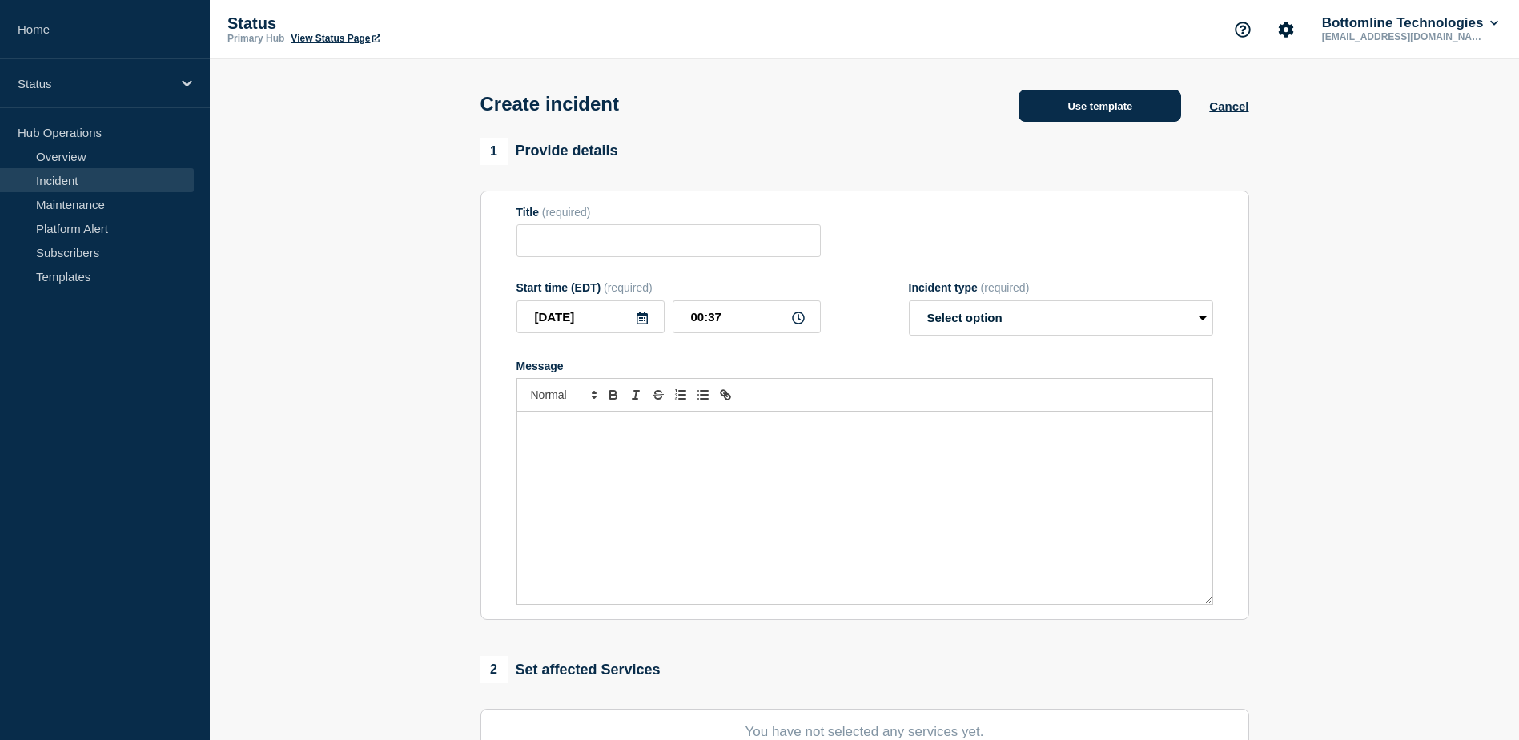
click at [1037, 110] on button "Use template" at bounding box center [1099, 106] width 163 height 32
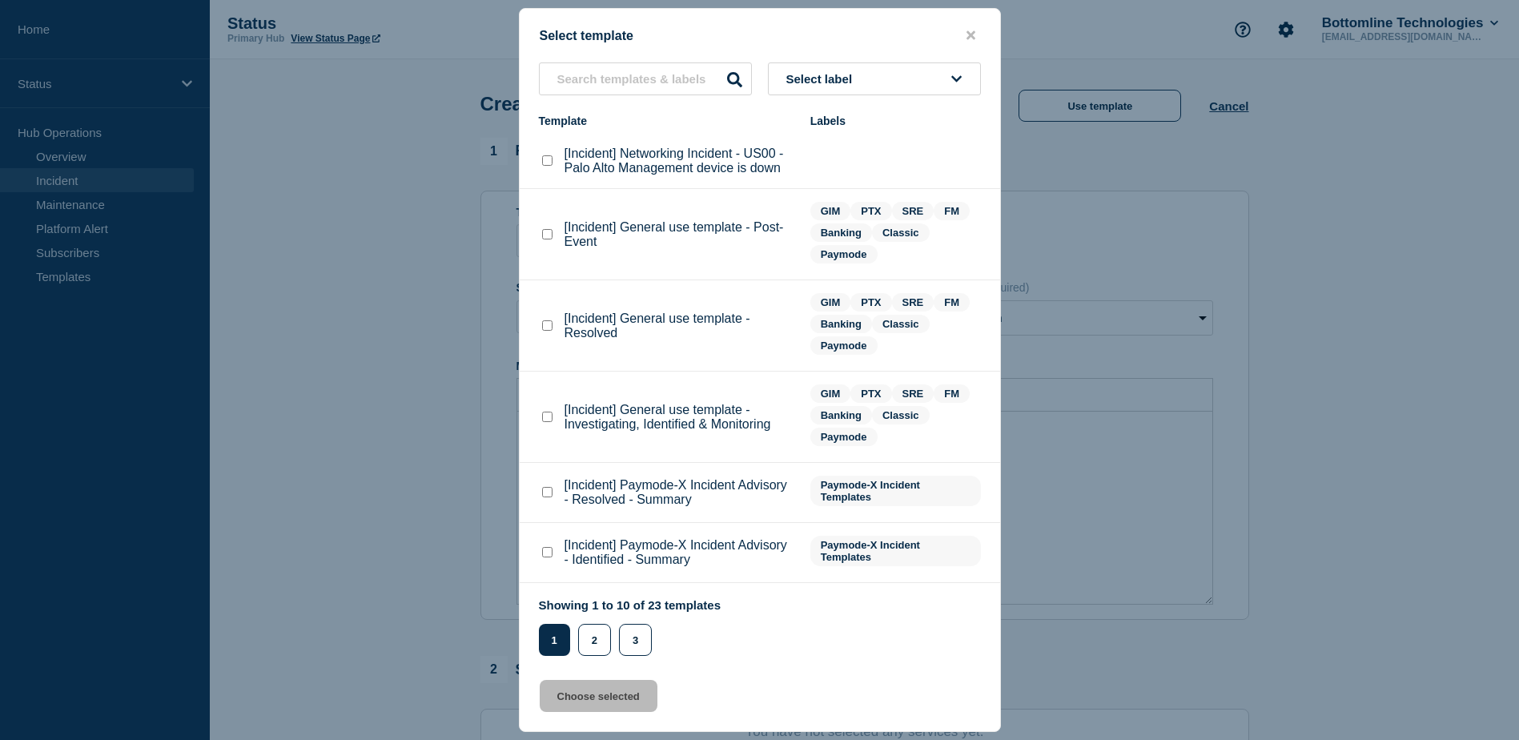
click at [873, 85] on button "Select label" at bounding box center [874, 78] width 213 height 33
type input "G"
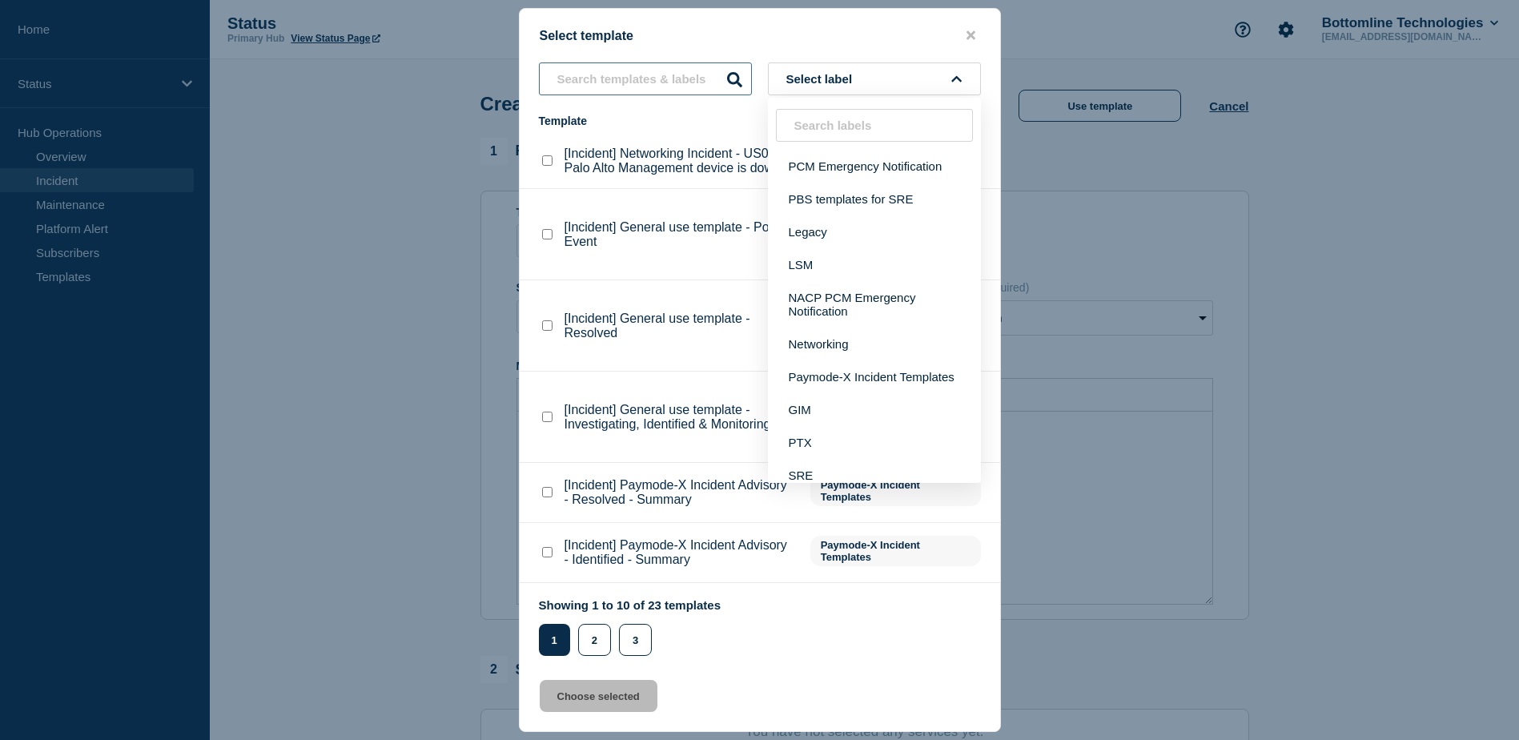
click at [682, 78] on input "text" at bounding box center [645, 78] width 213 height 33
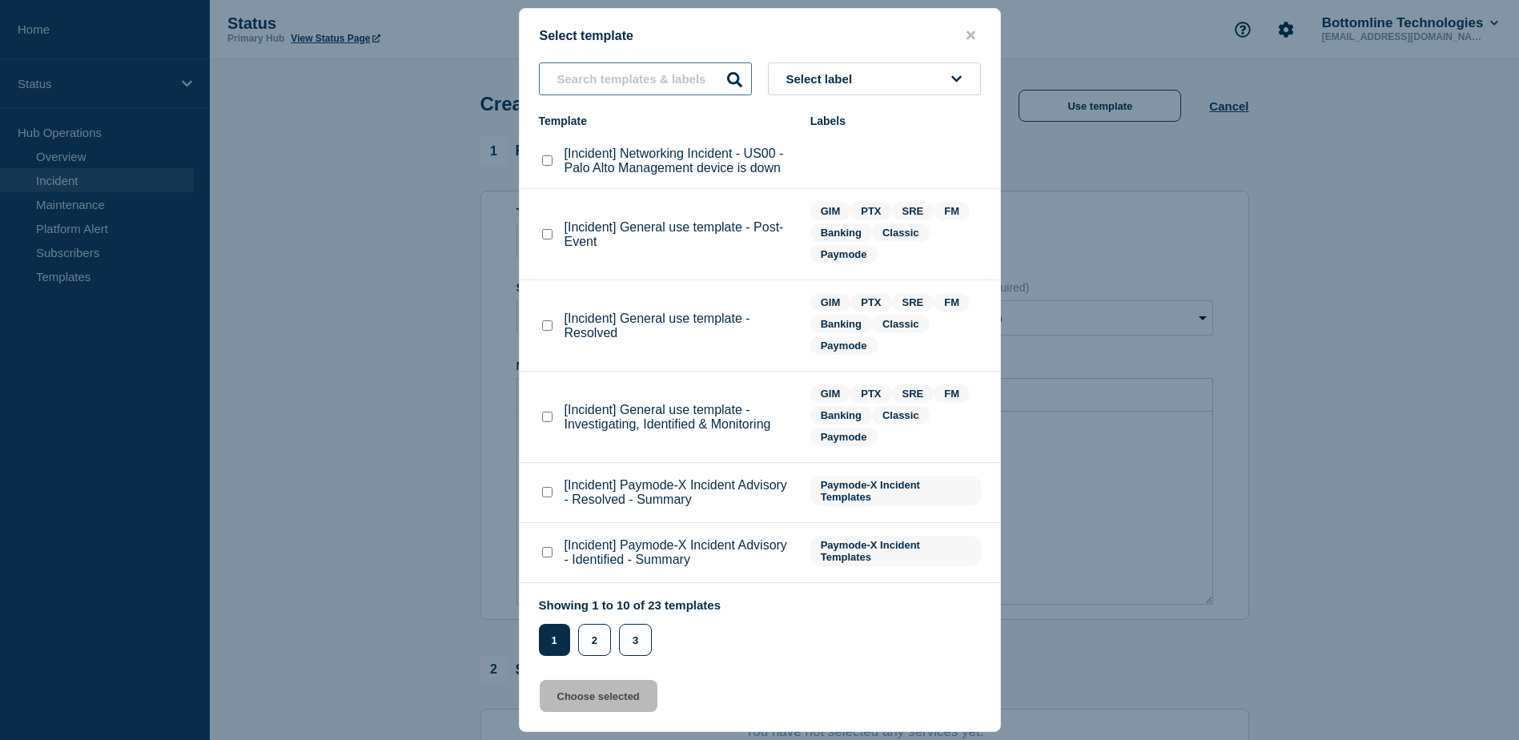
click at [682, 78] on input "text" at bounding box center [645, 78] width 213 height 33
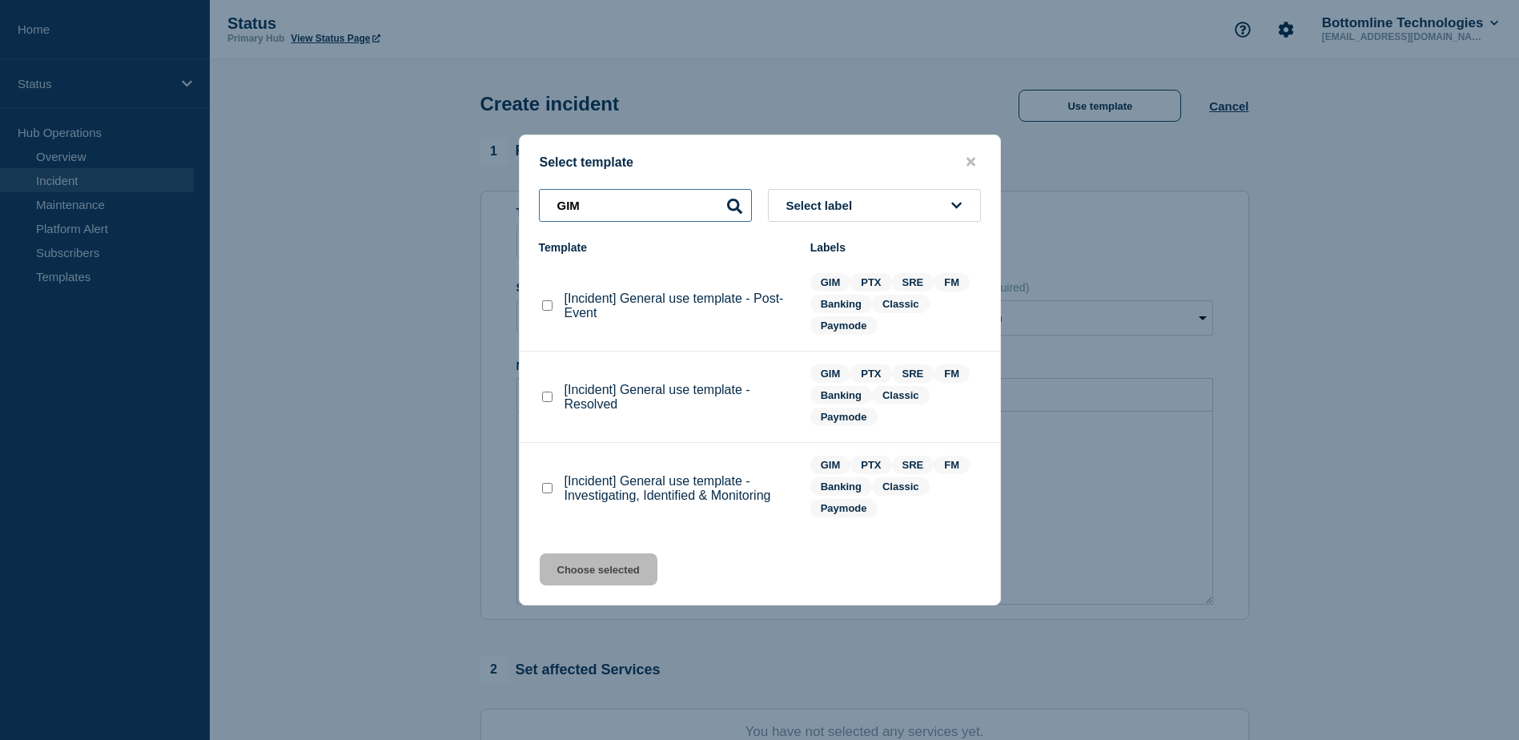
type input "GIM"
click at [795, 203] on span "Select label" at bounding box center [822, 206] width 73 height 14
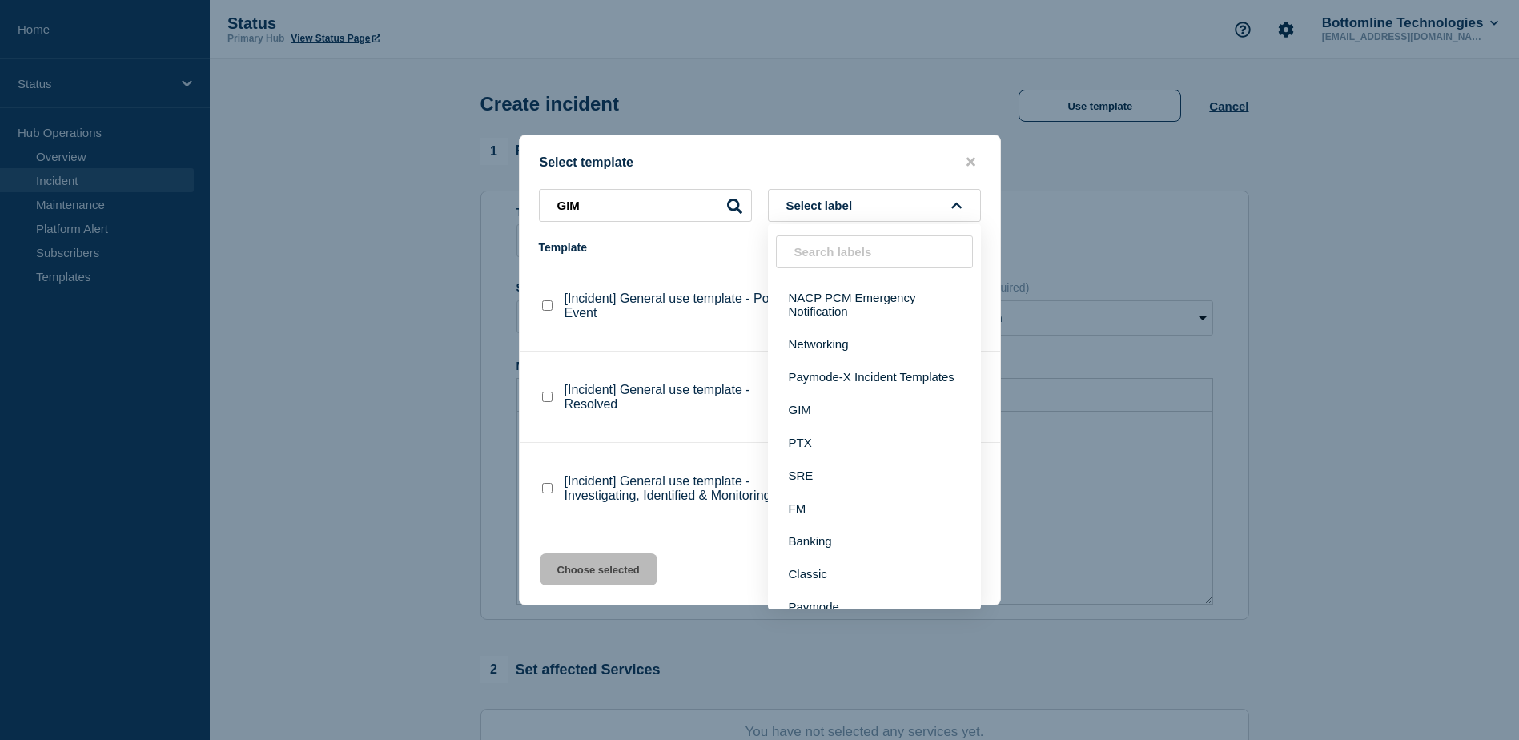
scroll to position [140, 0]
click at [830, 396] on button "GIM" at bounding box center [874, 395] width 213 height 33
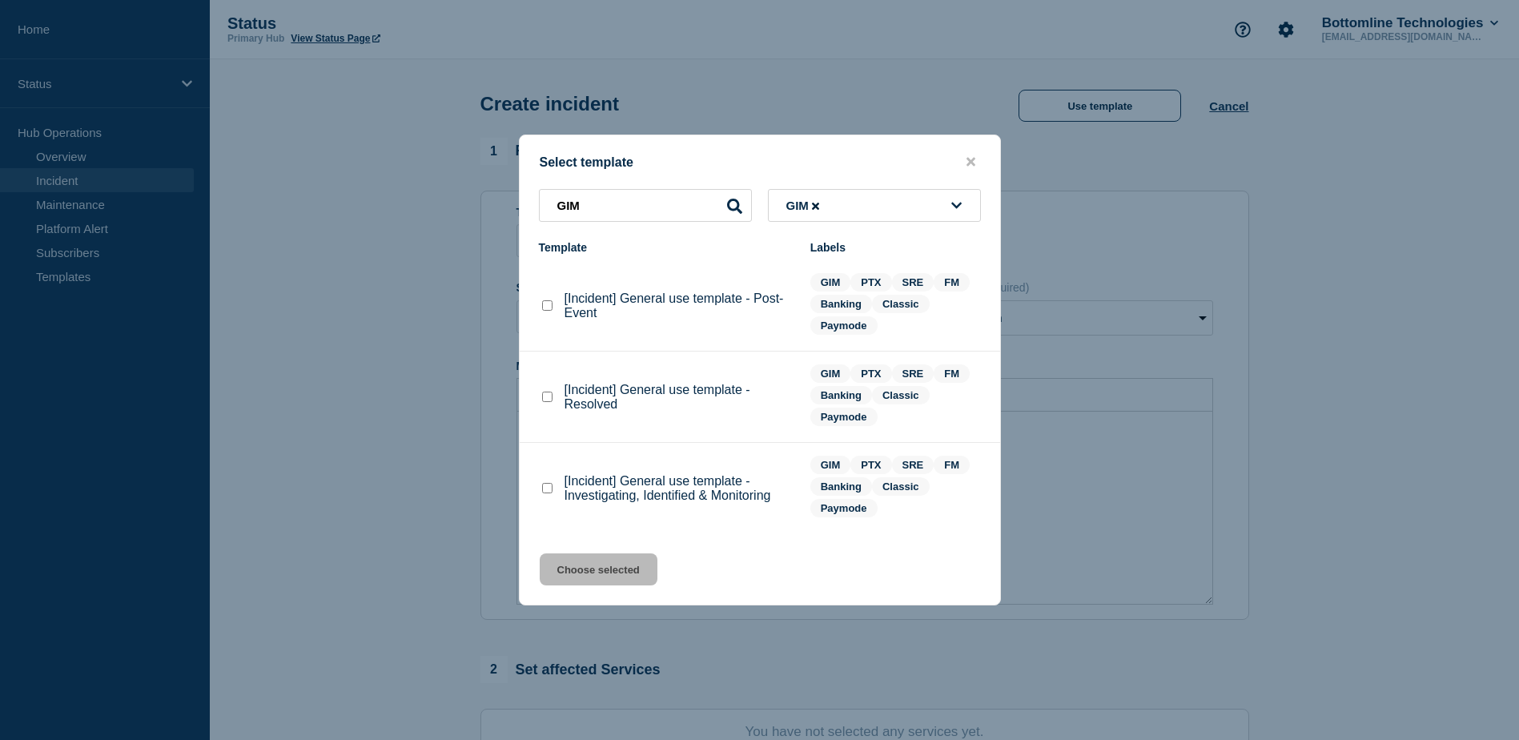
click at [551, 489] on checkbox"] "[Incident] General use template - Investigating, Identified & Monitoring checkb…" at bounding box center [547, 488] width 10 height 10
checkbox checkbox"] "true"
click at [623, 576] on button "Choose selected" at bounding box center [599, 569] width 118 height 32
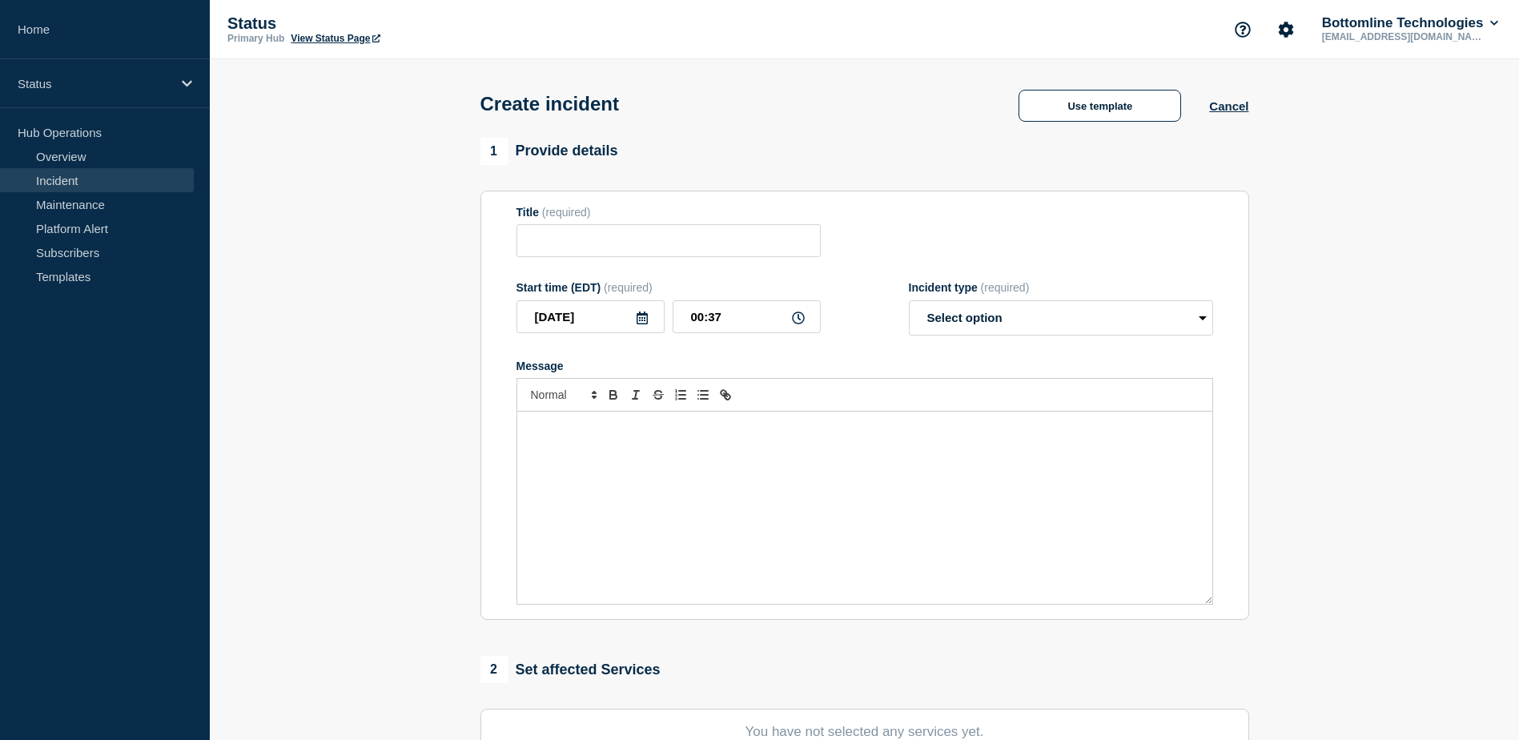
type input "[Incident] General use template - Investigating, Identified & Monitoring"
select select "investigating"
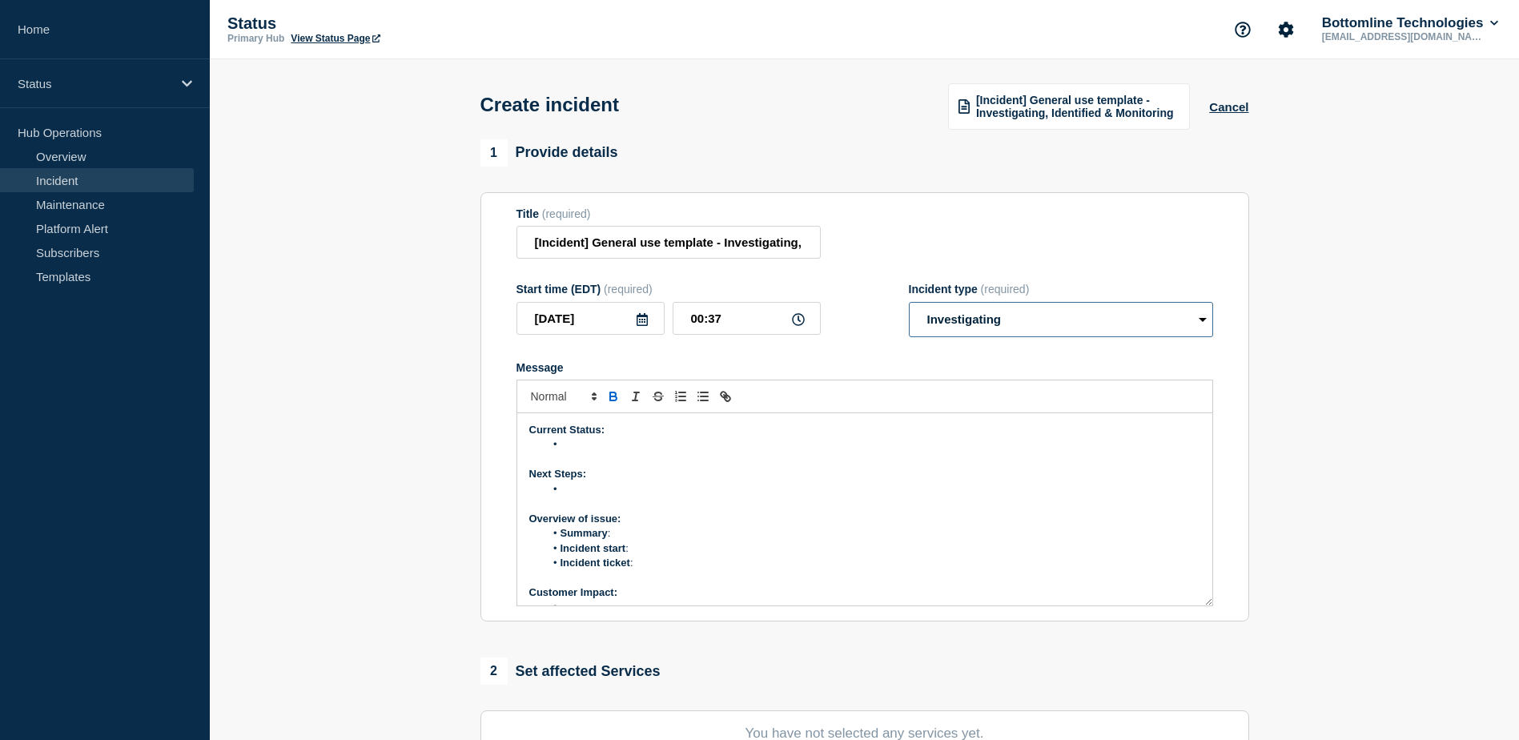
click at [954, 311] on select "Select option Investigating Identified Monitoring" at bounding box center [1061, 319] width 304 height 35
click at [1234, 101] on button "Cancel" at bounding box center [1228, 107] width 39 height 14
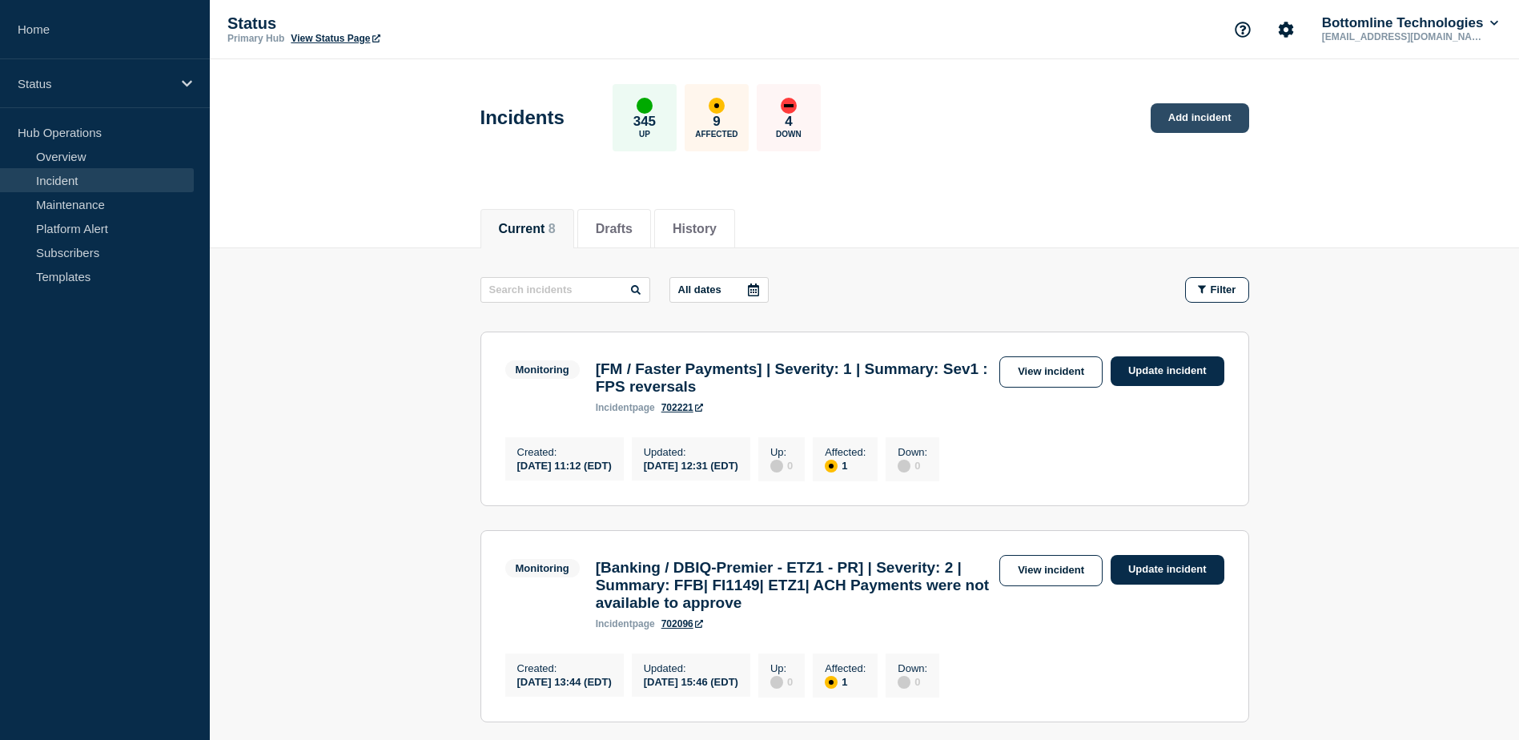
click at [1195, 110] on link "Add incident" at bounding box center [1200, 118] width 98 height 30
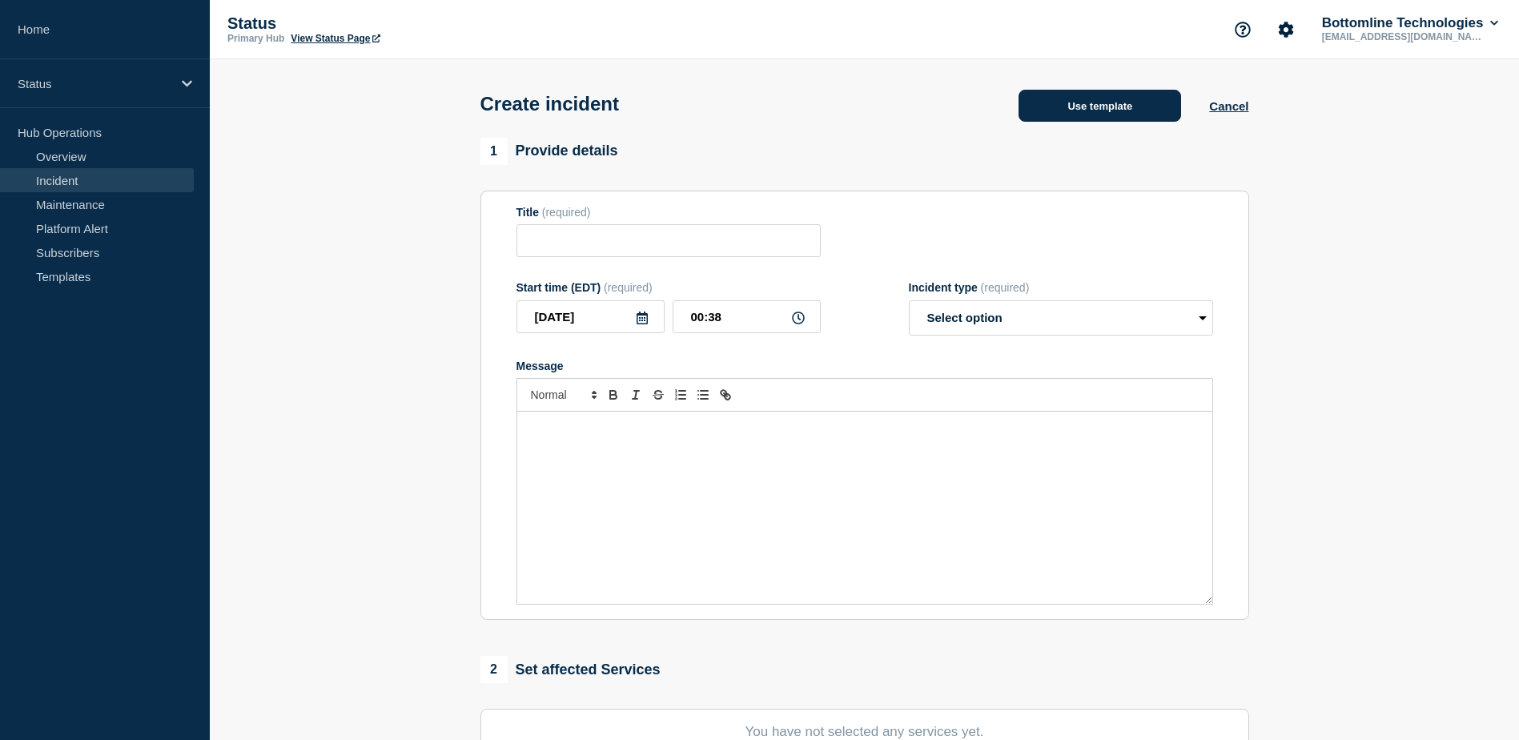
click at [1071, 118] on button "Use template" at bounding box center [1099, 106] width 163 height 32
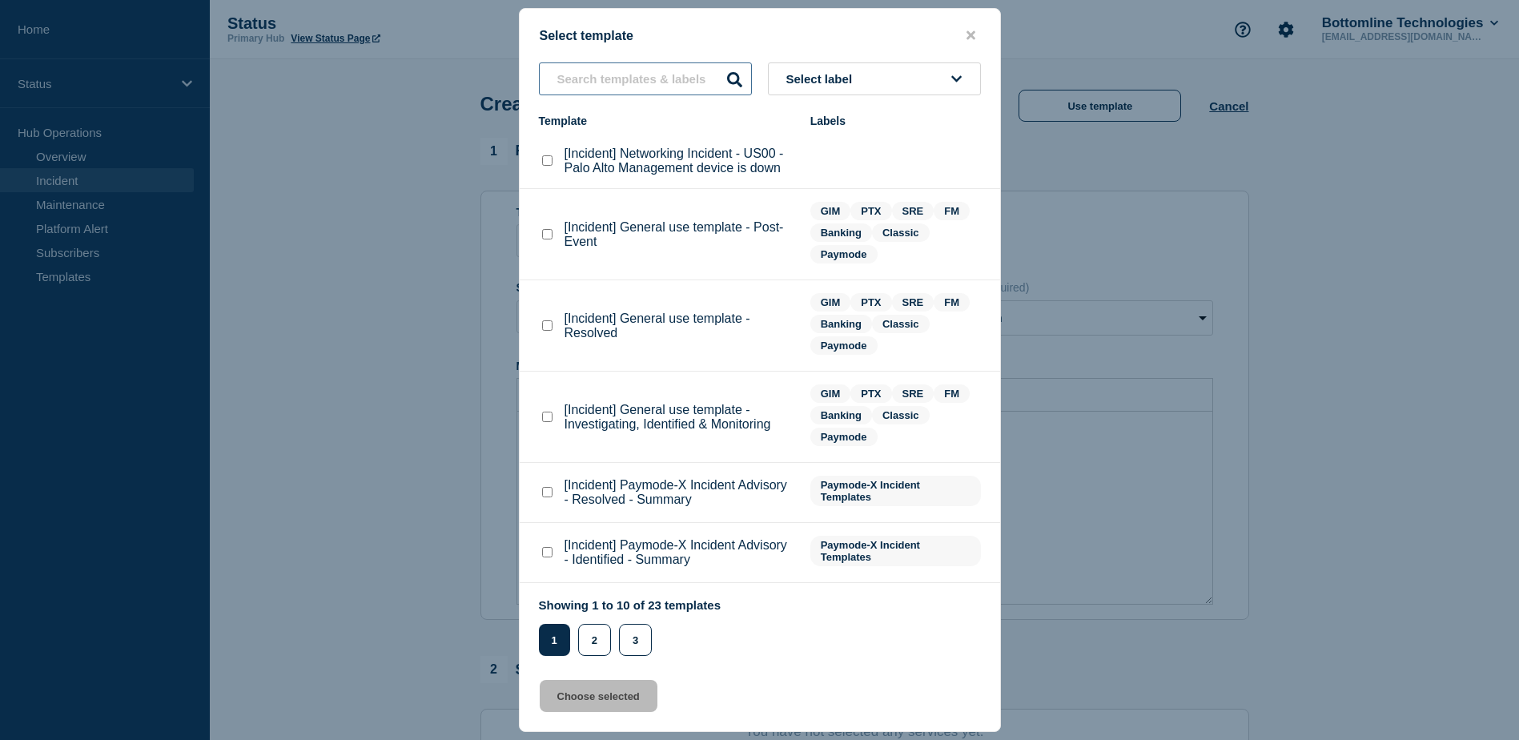
click at [703, 84] on input "text" at bounding box center [645, 78] width 213 height 33
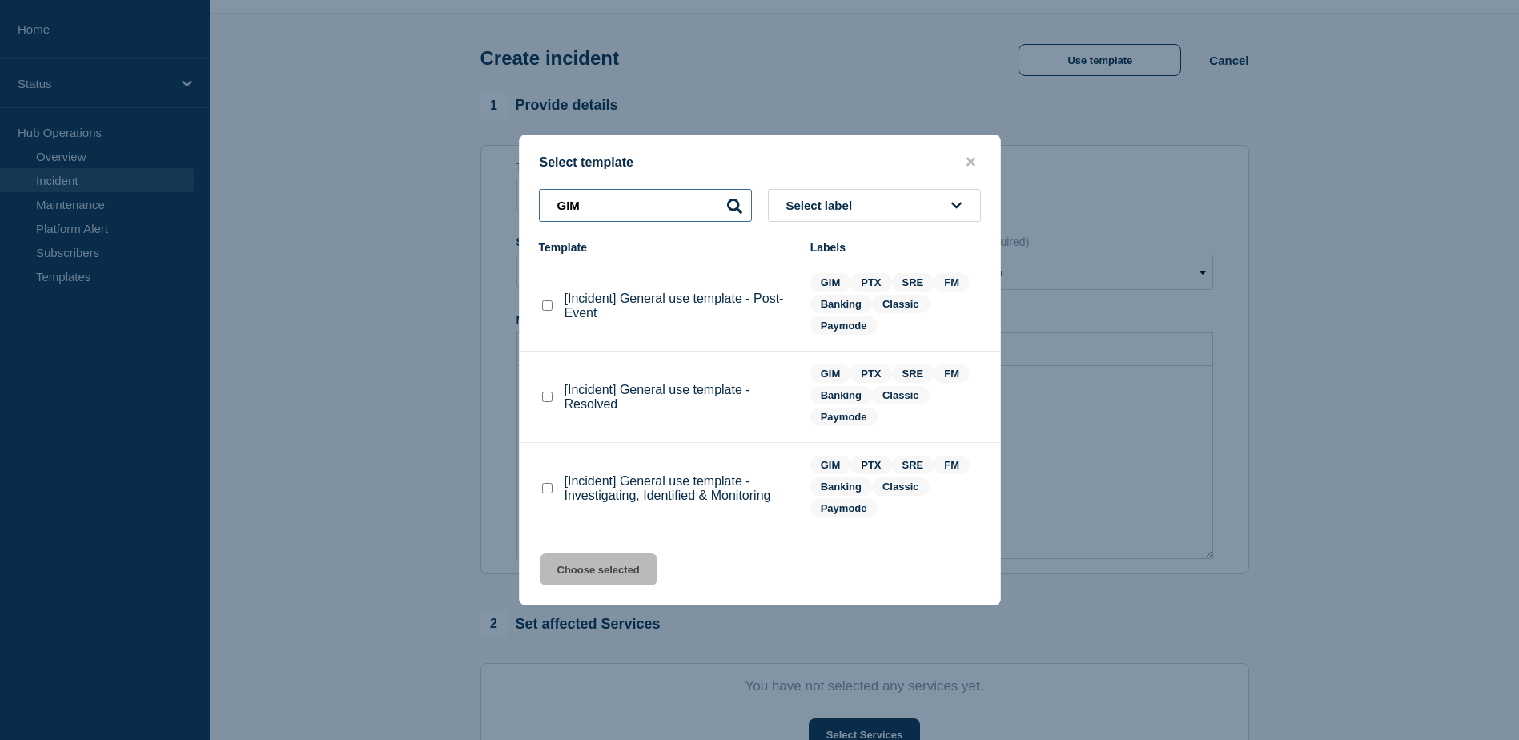
scroll to position [46, 0]
type input "GIM"
click at [615, 394] on p "[Incident] General use template - Resolved" at bounding box center [679, 397] width 230 height 29
click at [552, 401] on div at bounding box center [547, 397] width 16 height 16
click at [550, 399] on checkbox"] "[Incident] General use template - Resolved checkbox" at bounding box center [547, 397] width 10 height 10
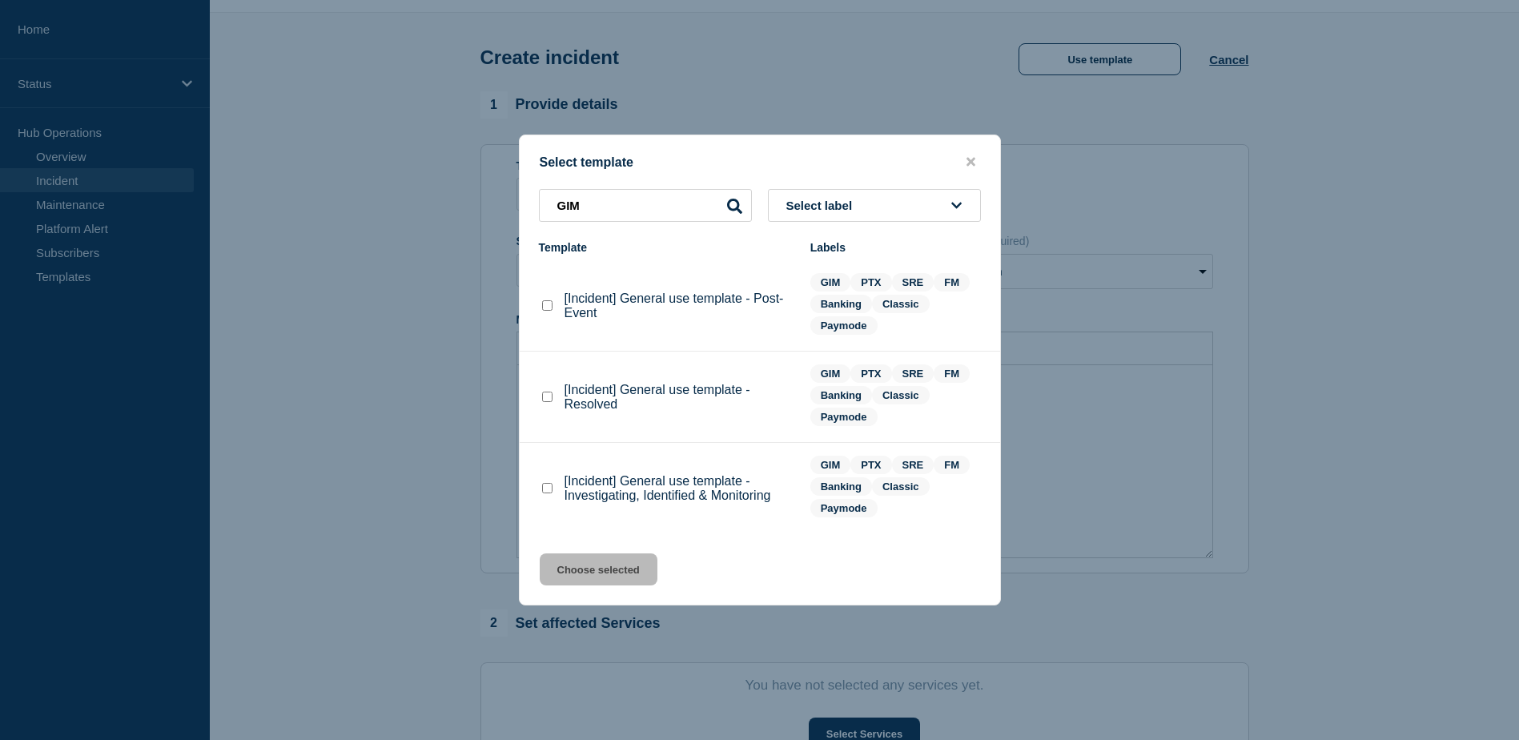
checkbox checkbox"] "true"
click at [635, 577] on button "Choose selected" at bounding box center [599, 569] width 118 height 32
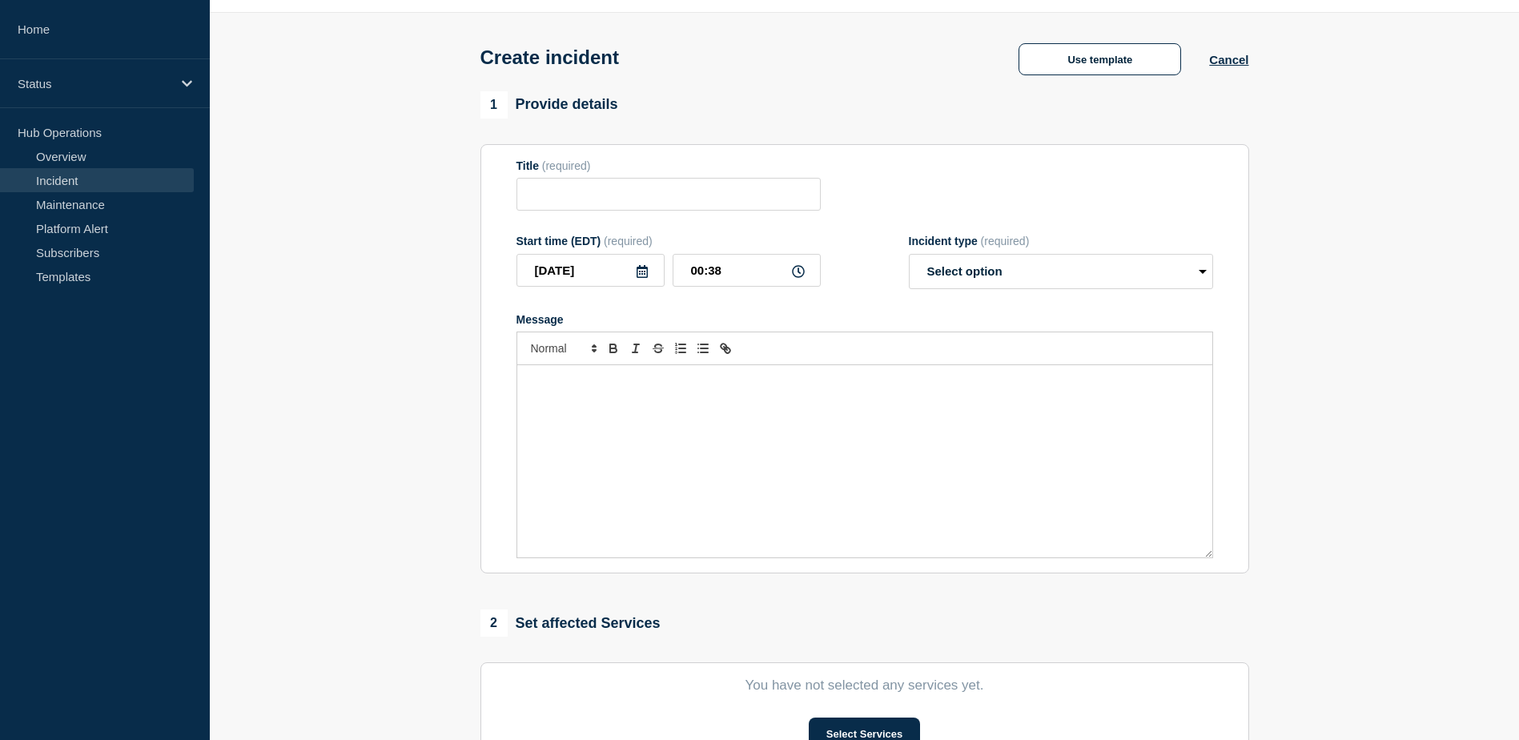
type input "[Incident] General use template - Resolved"
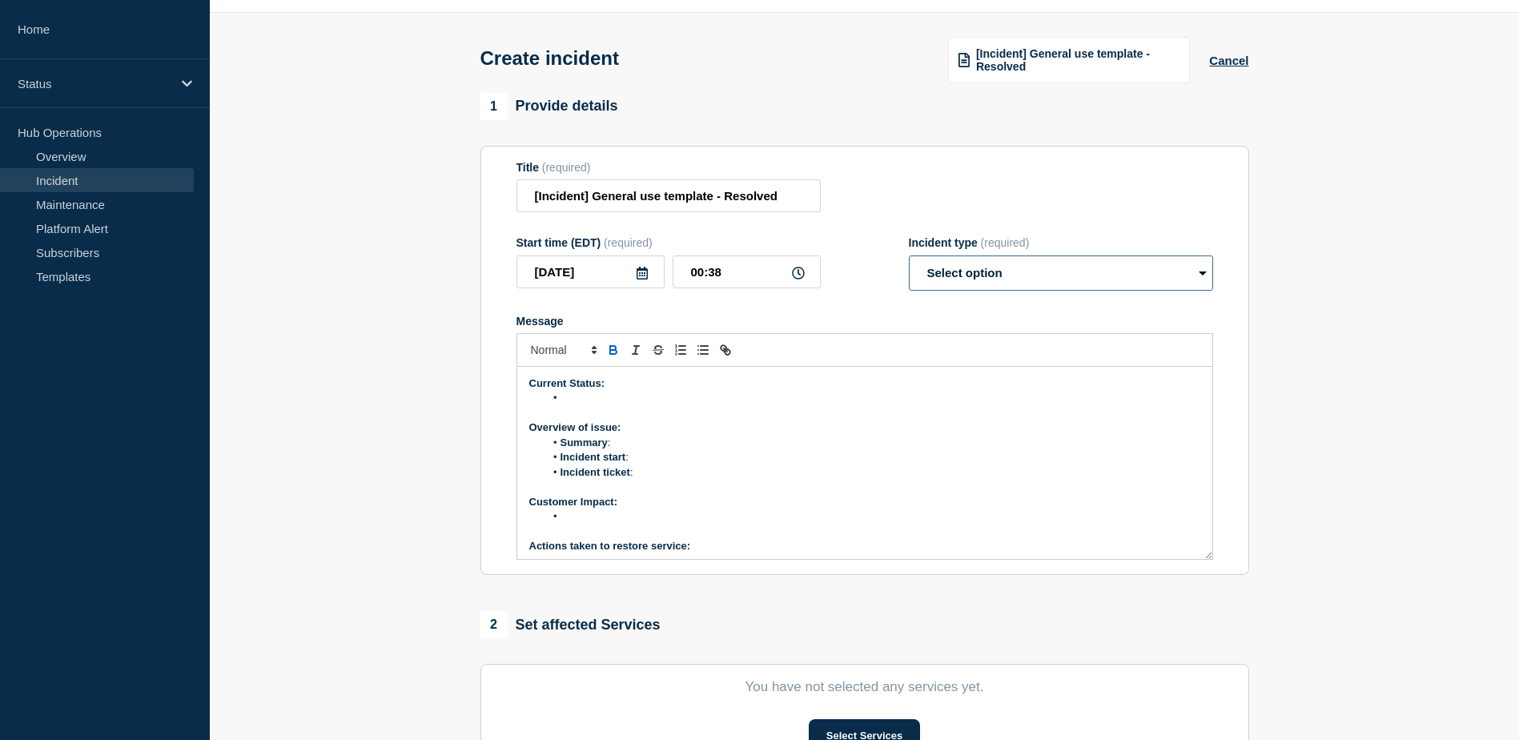
click at [960, 276] on select "Select option Investigating Identified Monitoring" at bounding box center [1061, 272] width 304 height 35
click at [913, 438] on li "Summary :" at bounding box center [872, 443] width 656 height 14
click at [954, 280] on select "Select option Investigating Identified Monitoring" at bounding box center [1061, 272] width 304 height 35
click at [881, 448] on li "Summary :" at bounding box center [872, 443] width 656 height 14
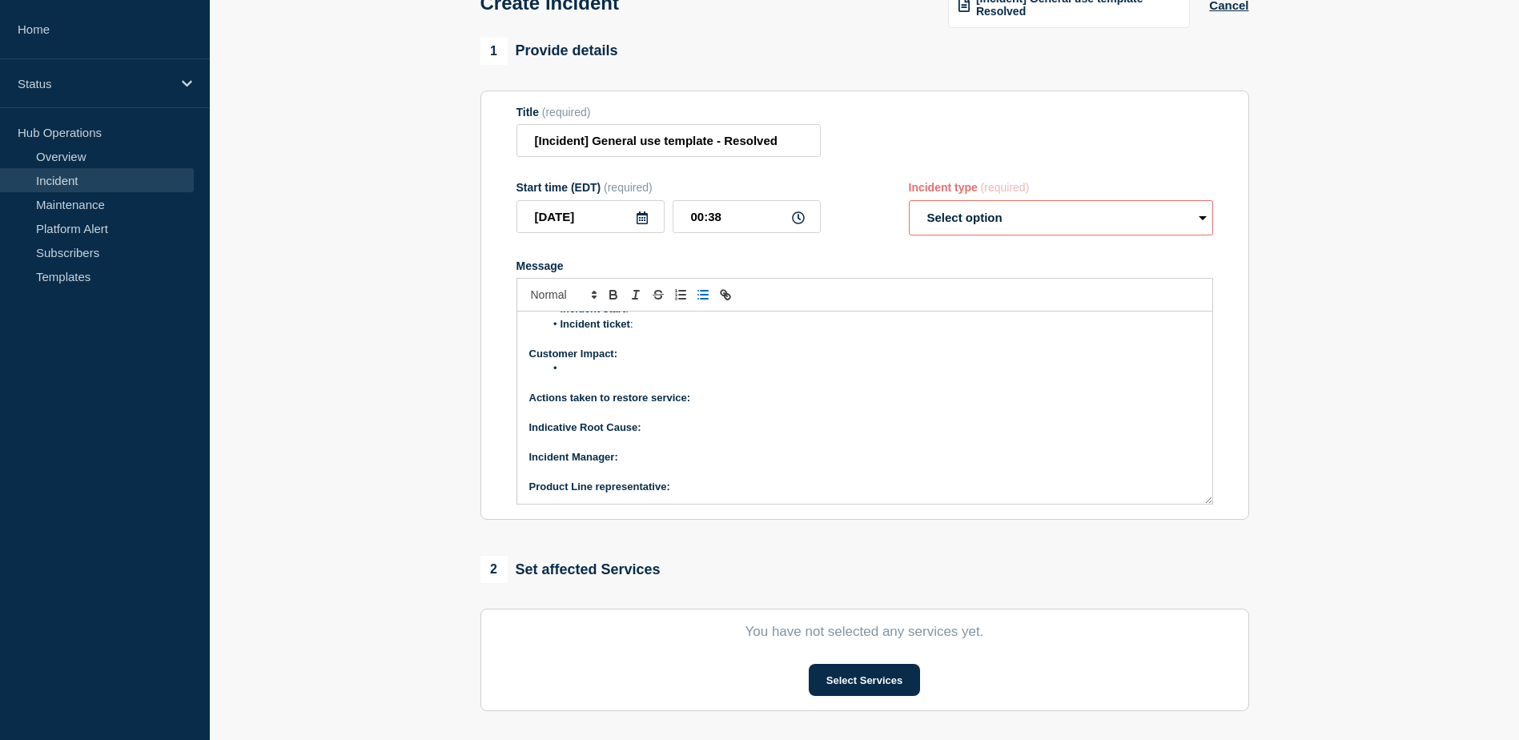
scroll to position [49, 0]
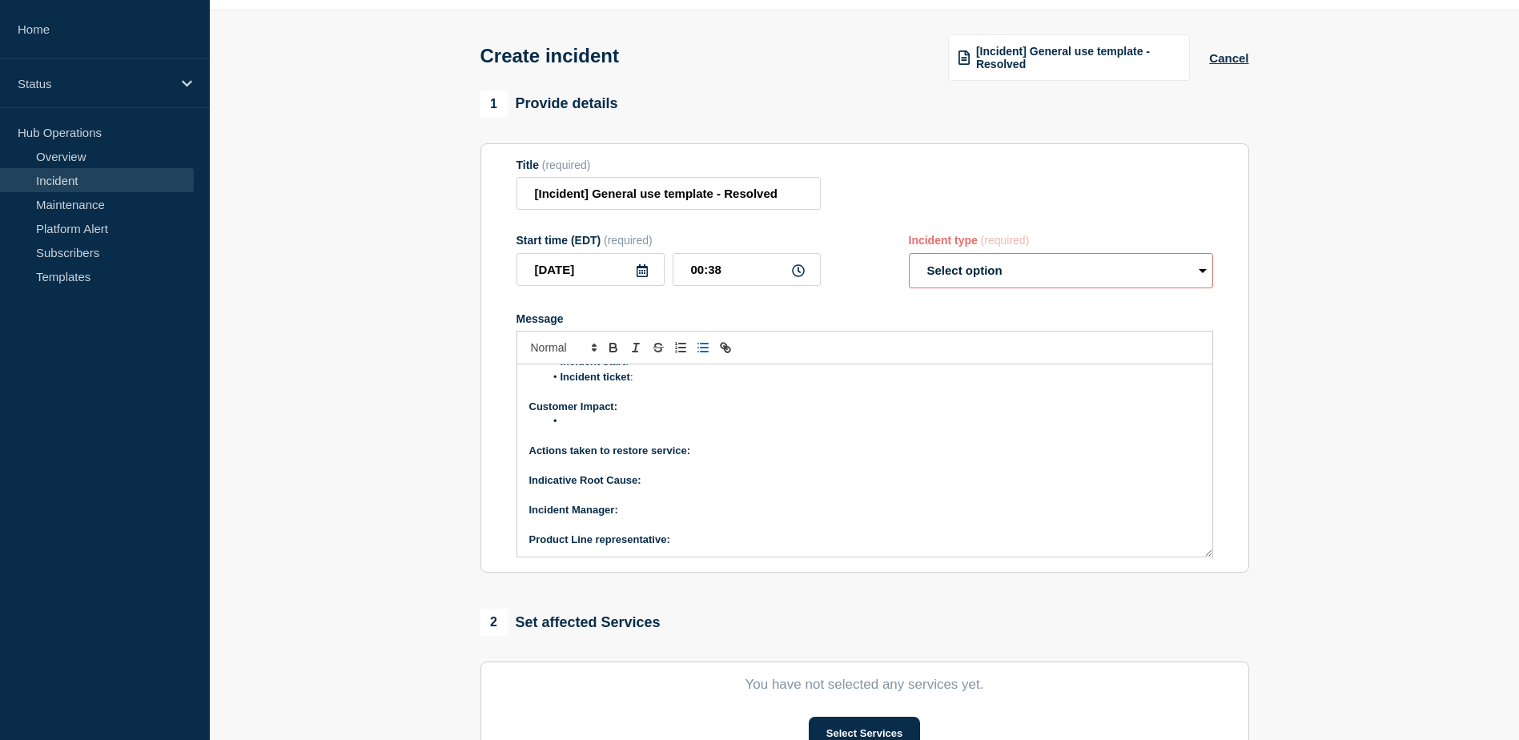
click at [1032, 279] on select "Select option Investigating Identified Monitoring" at bounding box center [1061, 270] width 304 height 35
click at [965, 399] on p "Message" at bounding box center [864, 391] width 671 height 14
click at [1237, 47] on div "[Incident] General use template - Resolved Cancel" at bounding box center [1088, 57] width 319 height 48
click at [1234, 56] on button "Cancel" at bounding box center [1228, 58] width 39 height 14
